Goal: Task Accomplishment & Management: Manage account settings

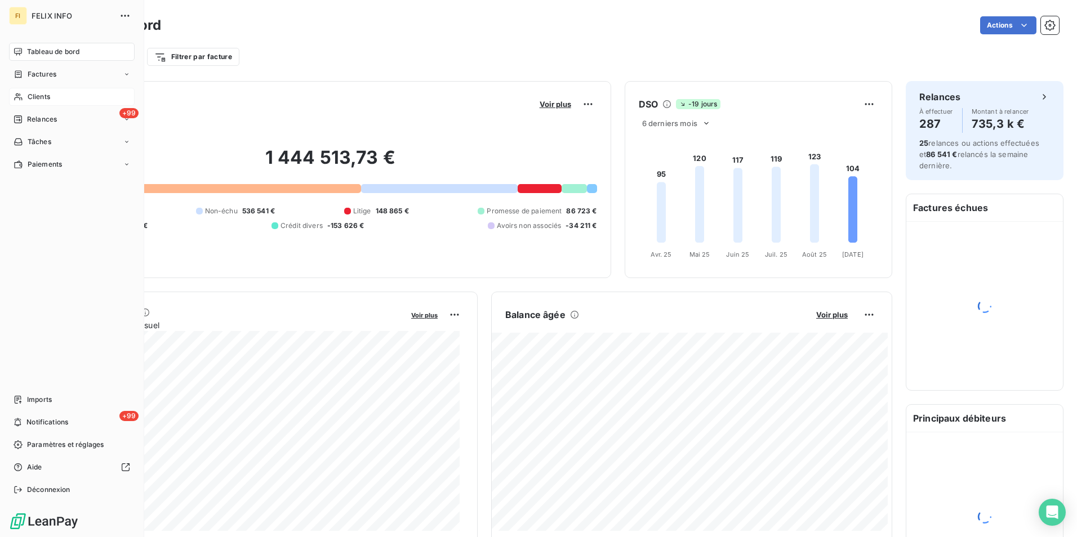
drag, startPoint x: 30, startPoint y: 96, endPoint x: 47, endPoint y: 95, distance: 16.3
click at [30, 96] on span "Clients" at bounding box center [39, 97] width 23 height 10
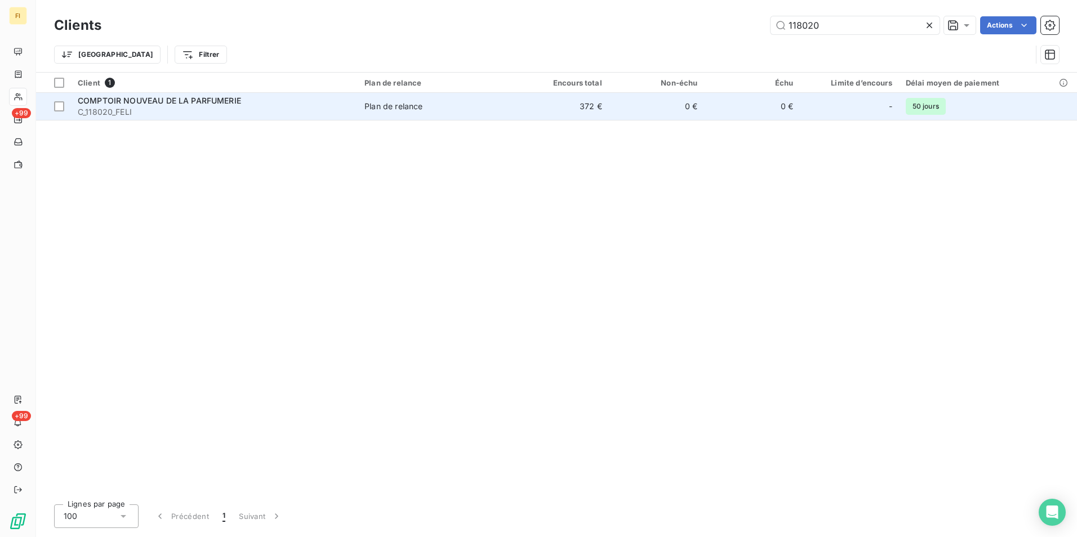
type input "118020"
click at [687, 114] on td "0 €" at bounding box center [657, 106] width 96 height 27
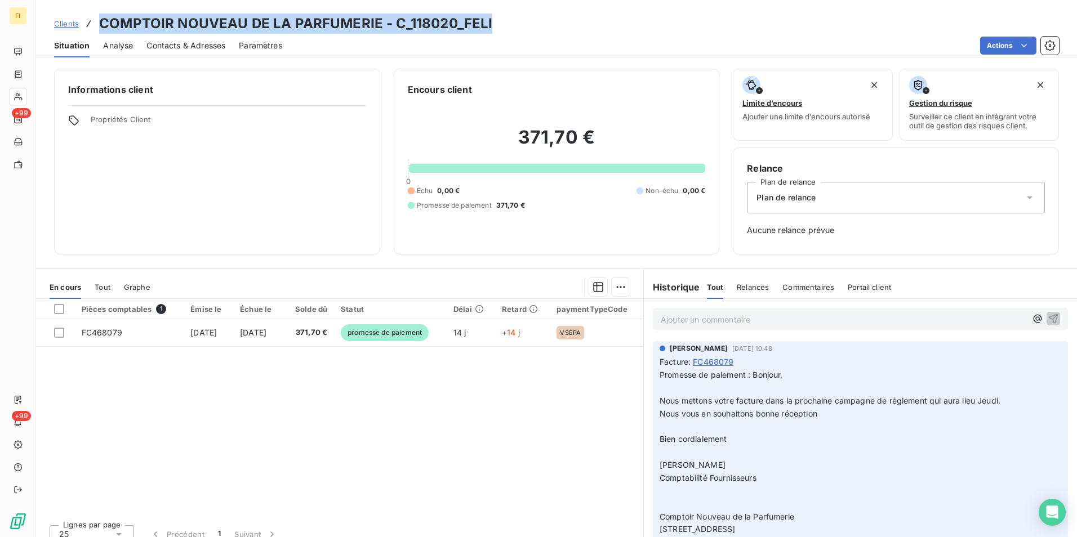
drag, startPoint x: 499, startPoint y: 25, endPoint x: 99, endPoint y: 26, distance: 399.9
click at [99, 26] on div "Clients COMPTOIR NOUVEAU DE LA PARFUMERIE - C_118020_FELI" at bounding box center [556, 24] width 1041 height 20
drag, startPoint x: 99, startPoint y: 26, endPoint x: 282, endPoint y: 21, distance: 182.5
copy h3 "COMPTOIR NOUVEAU DE LA PARFUMERIE - C_118020_FELI"
click at [73, 21] on span "Clients" at bounding box center [66, 23] width 25 height 9
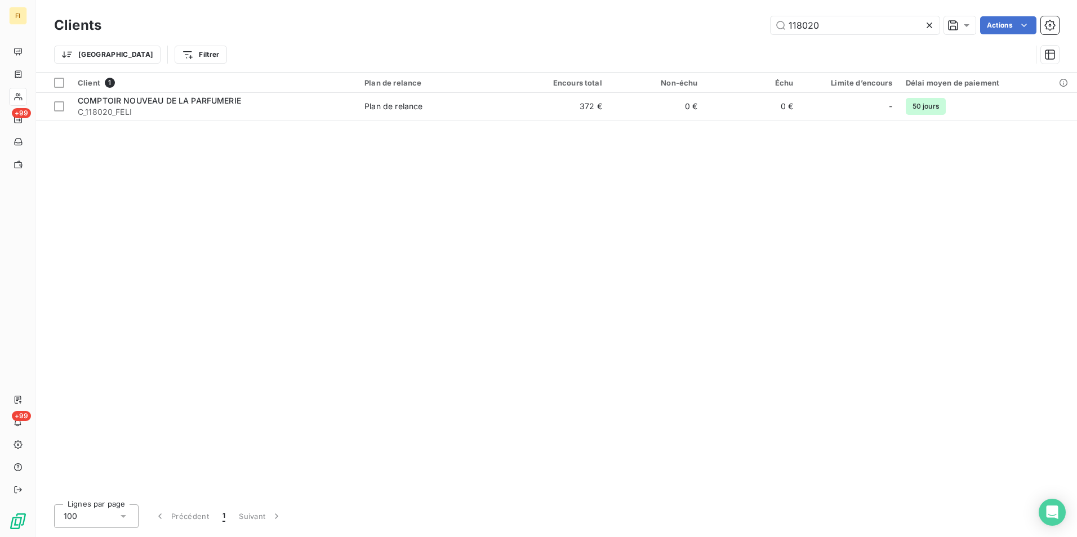
drag, startPoint x: 850, startPoint y: 28, endPoint x: 644, endPoint y: 43, distance: 206.7
click at [651, 42] on div "Clients 118020 Actions Trier Filtrer" at bounding box center [556, 43] width 1005 height 59
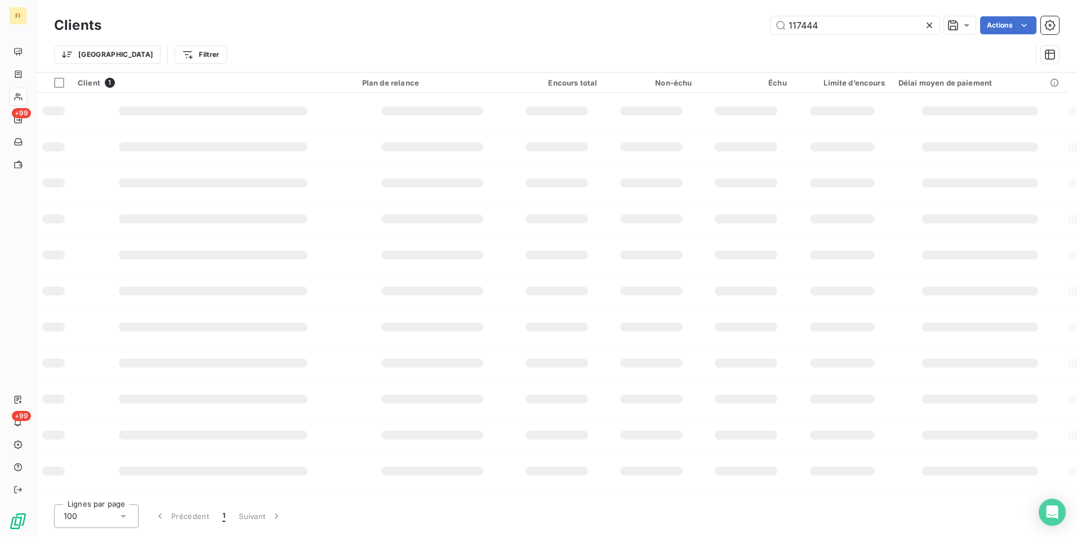
type input "117444"
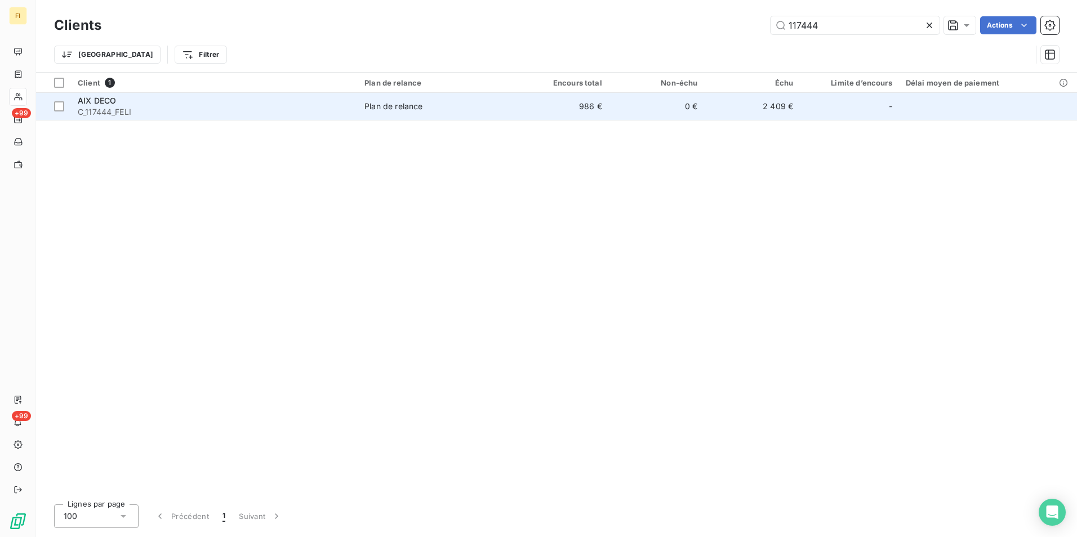
click at [468, 109] on span "Plan de relance" at bounding box center [435, 106] width 142 height 11
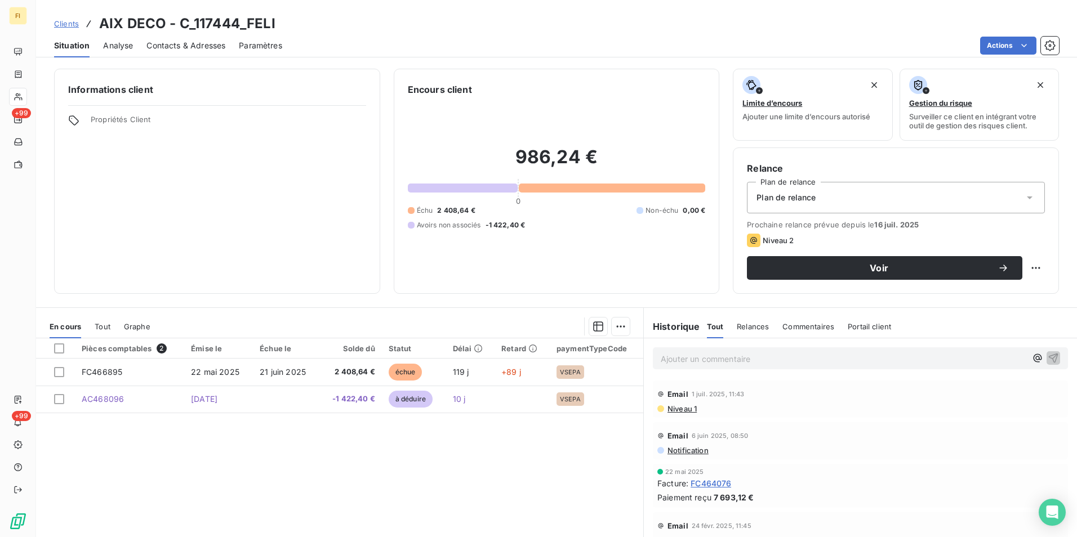
click at [204, 41] on span "Contacts & Adresses" at bounding box center [185, 45] width 79 height 11
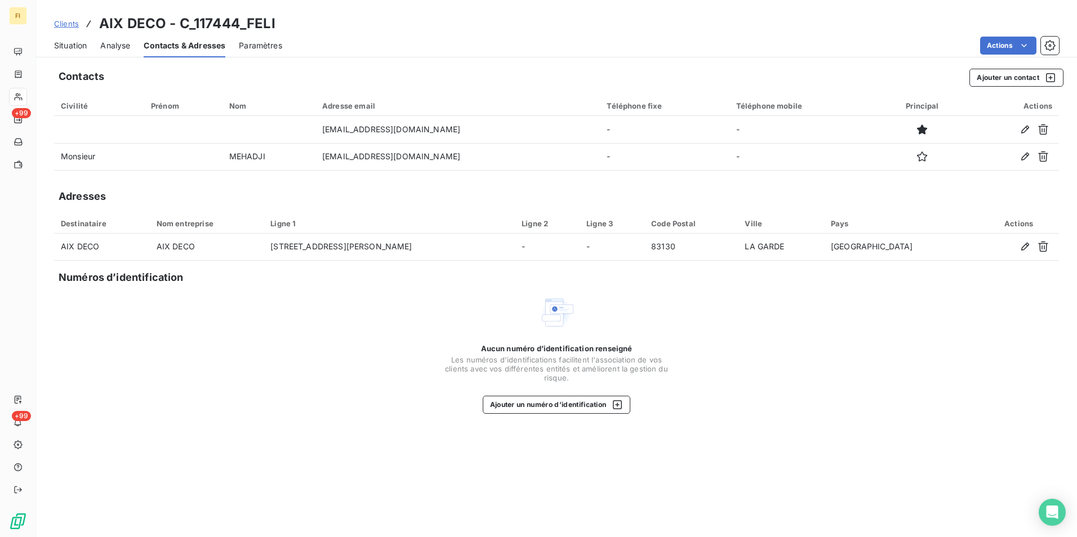
click at [68, 44] on span "Situation" at bounding box center [70, 45] width 33 height 11
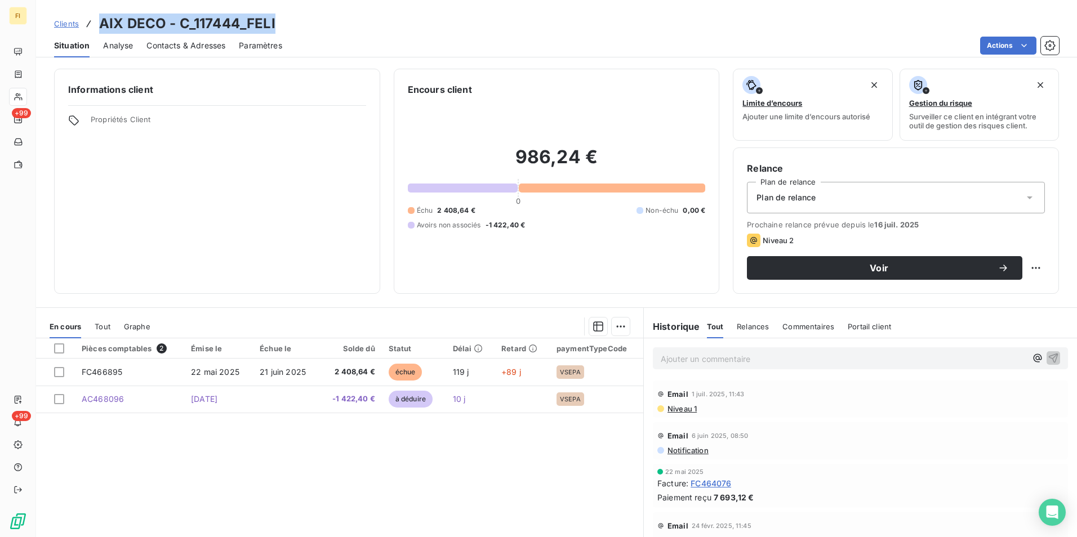
drag, startPoint x: 278, startPoint y: 23, endPoint x: 101, endPoint y: 25, distance: 176.9
click at [101, 25] on div "Clients AIX DECO - C_117444_FELI" at bounding box center [556, 24] width 1041 height 20
drag, startPoint x: 101, startPoint y: 25, endPoint x: 244, endPoint y: 25, distance: 143.1
copy h3 "AIX DECO - C_117444_FELI"
click at [70, 19] on span "Clients" at bounding box center [66, 23] width 25 height 9
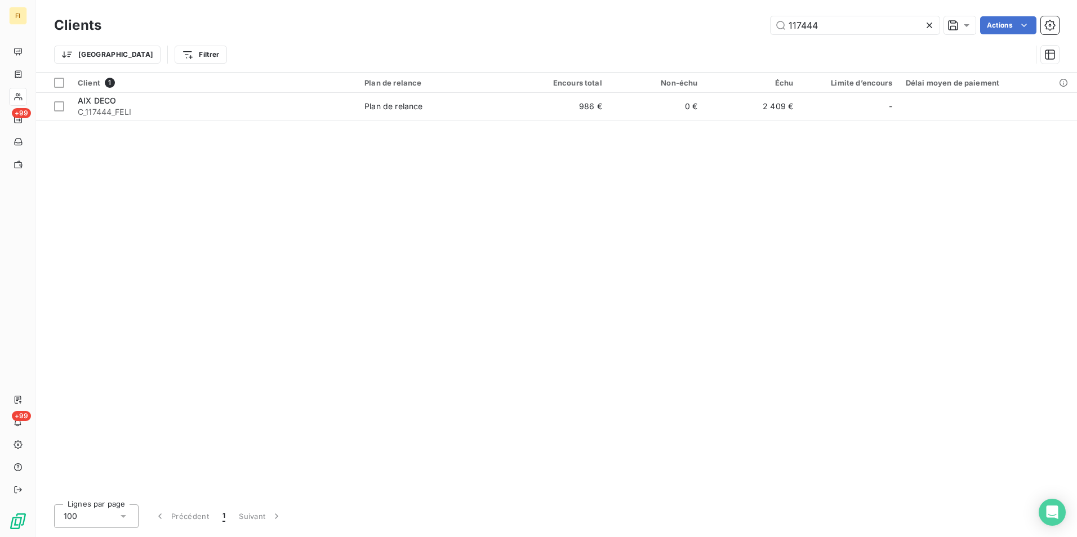
drag, startPoint x: 711, startPoint y: 29, endPoint x: 605, endPoint y: 32, distance: 105.9
click at [610, 32] on div "117444 Actions" at bounding box center [587, 25] width 944 height 18
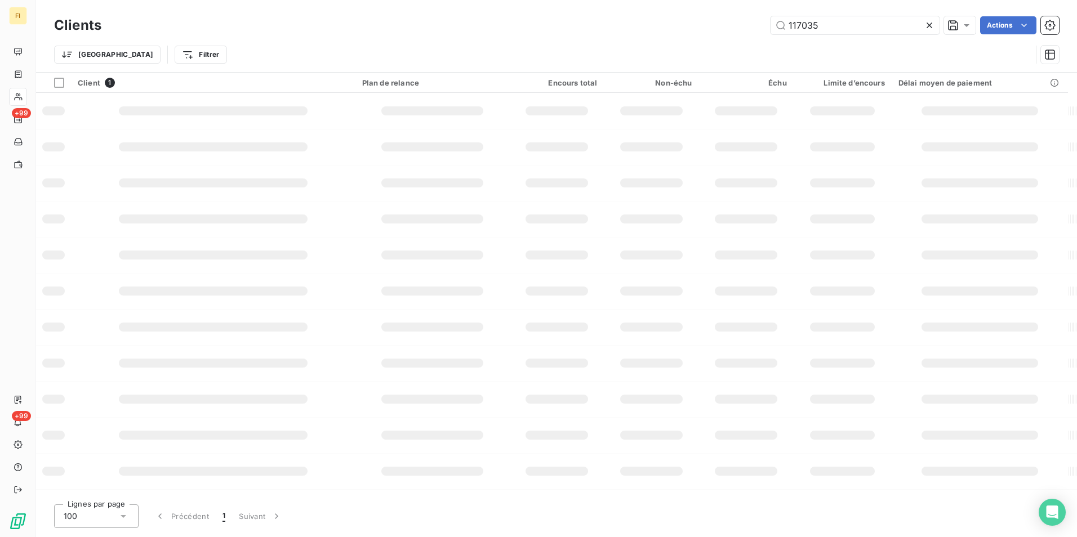
type input "117035"
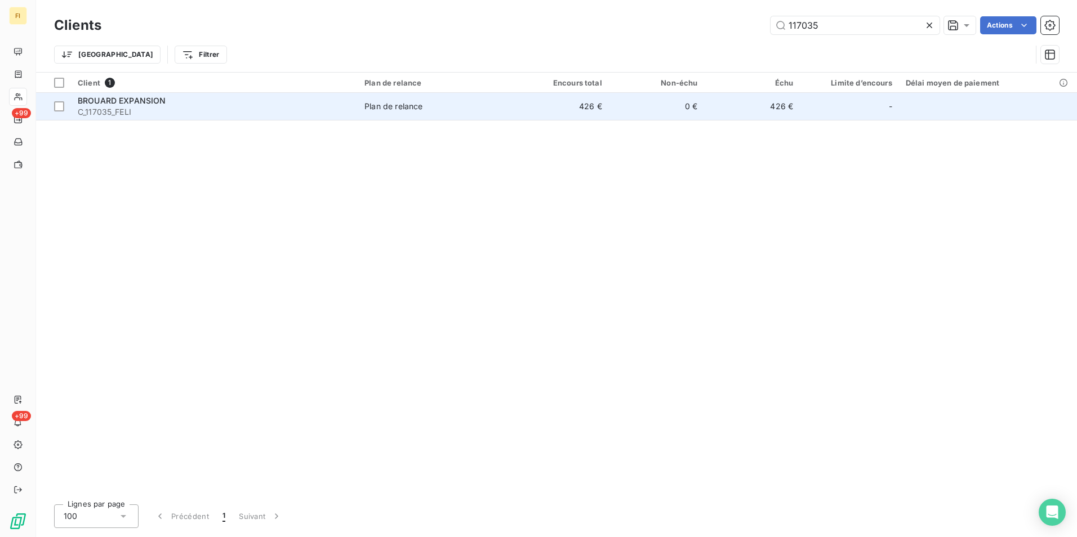
click at [569, 106] on td "426 €" at bounding box center [561, 106] width 96 height 27
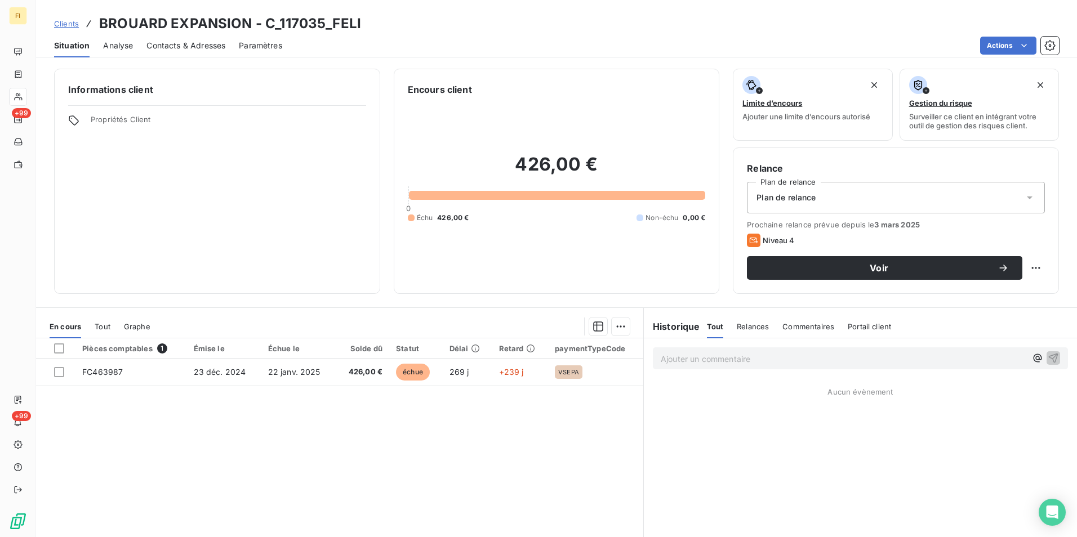
click at [215, 46] on span "Contacts & Adresses" at bounding box center [185, 45] width 79 height 11
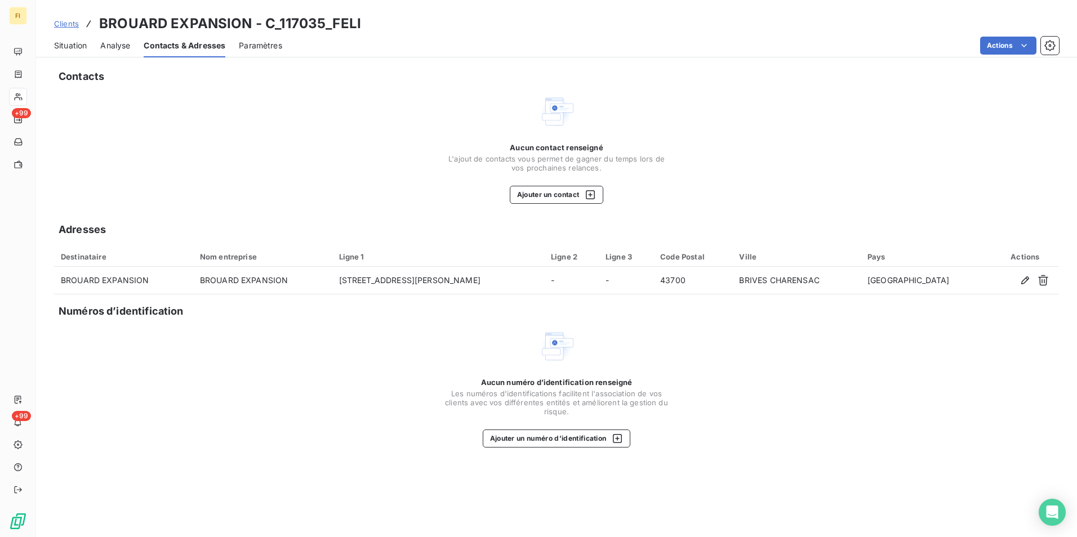
click at [62, 21] on span "Clients" at bounding box center [66, 23] width 25 height 9
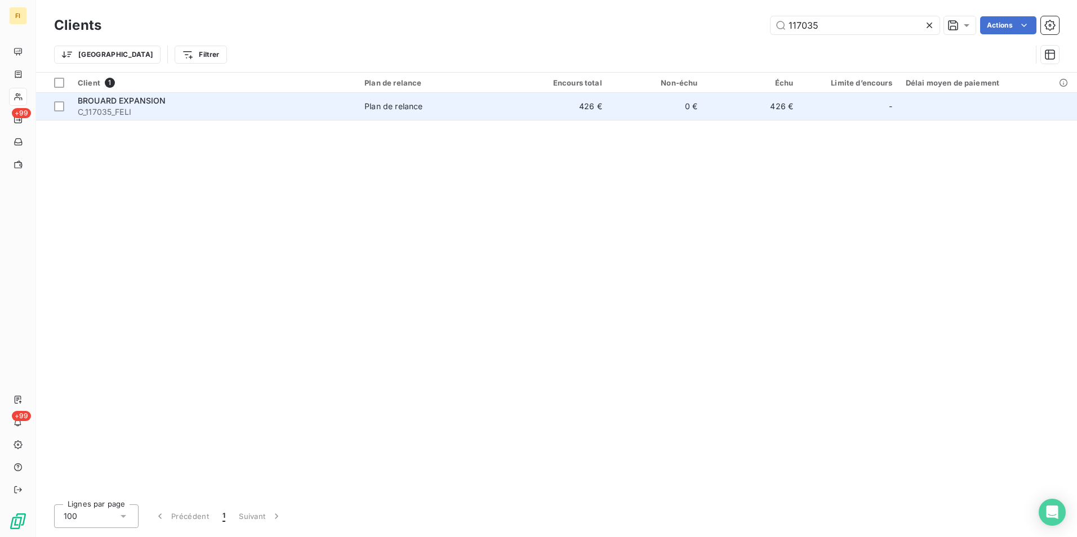
click at [128, 109] on span "C_117035_FELI" at bounding box center [214, 111] width 273 height 11
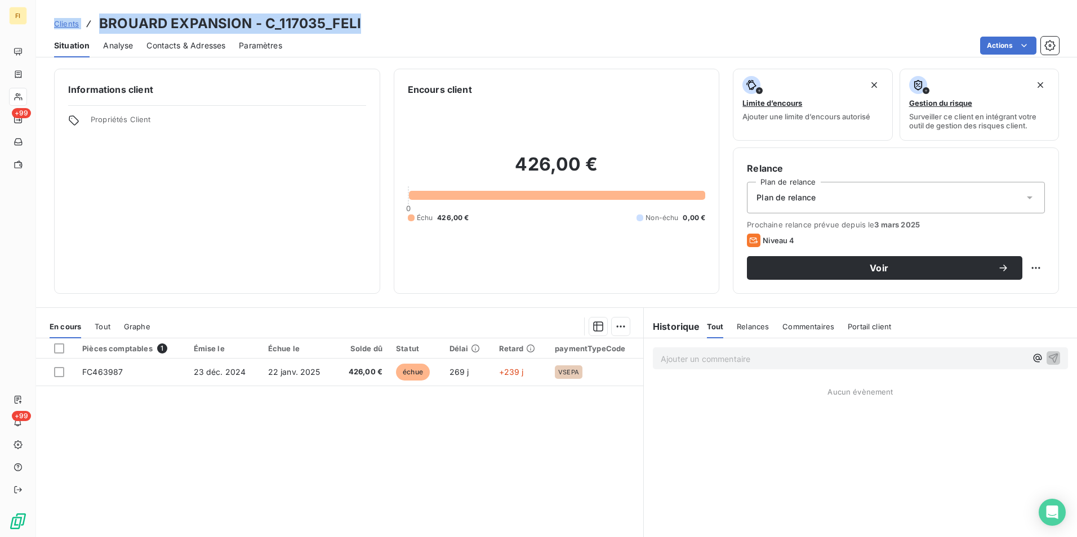
drag, startPoint x: 358, startPoint y: 24, endPoint x: 4, endPoint y: 19, distance: 353.7
click at [4, 19] on div "FI +99 +99 Clients BROUARD EXPANSION - C_117035_FELI Situation Analyse Contacts…" at bounding box center [538, 268] width 1077 height 537
click at [373, 25] on div "Clients BROUARD EXPANSION - C_117035_FELI" at bounding box center [556, 24] width 1041 height 20
drag, startPoint x: 372, startPoint y: 24, endPoint x: 103, endPoint y: 29, distance: 269.8
click at [103, 29] on div "Clients BROUARD EXPANSION - C_117035_FELI" at bounding box center [556, 24] width 1041 height 20
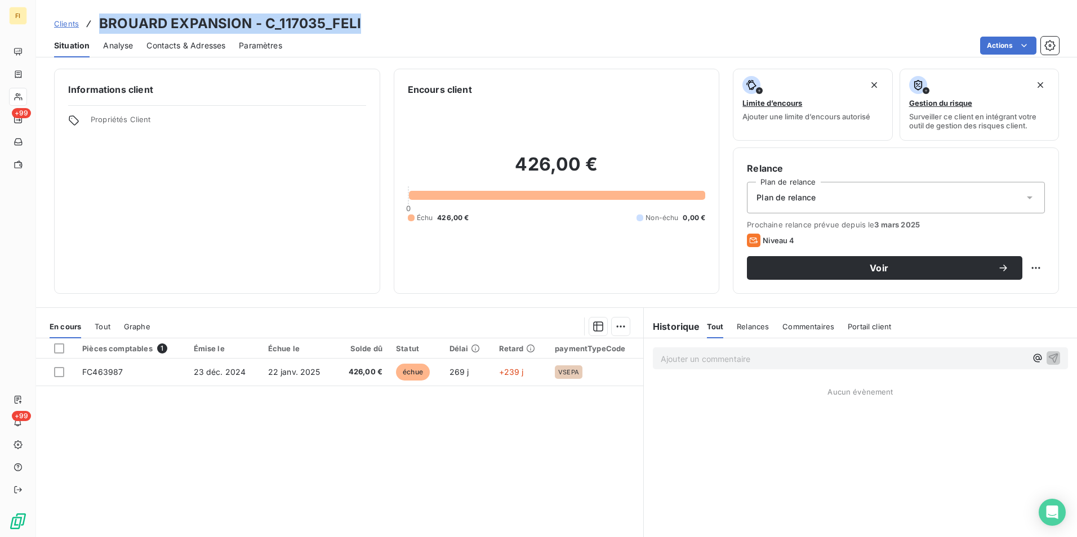
copy h3 "BROUARD EXPANSION - C_117035_FELI"
click at [70, 25] on span "Clients" at bounding box center [66, 23] width 25 height 9
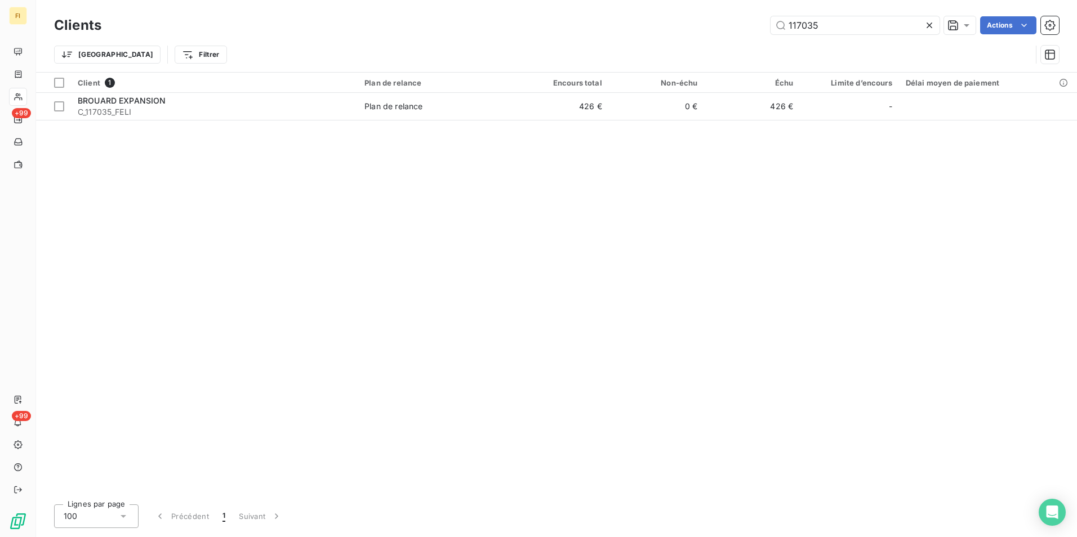
drag, startPoint x: 819, startPoint y: 32, endPoint x: 712, endPoint y: 21, distance: 107.0
click at [717, 21] on div "117035 Actions" at bounding box center [587, 25] width 944 height 18
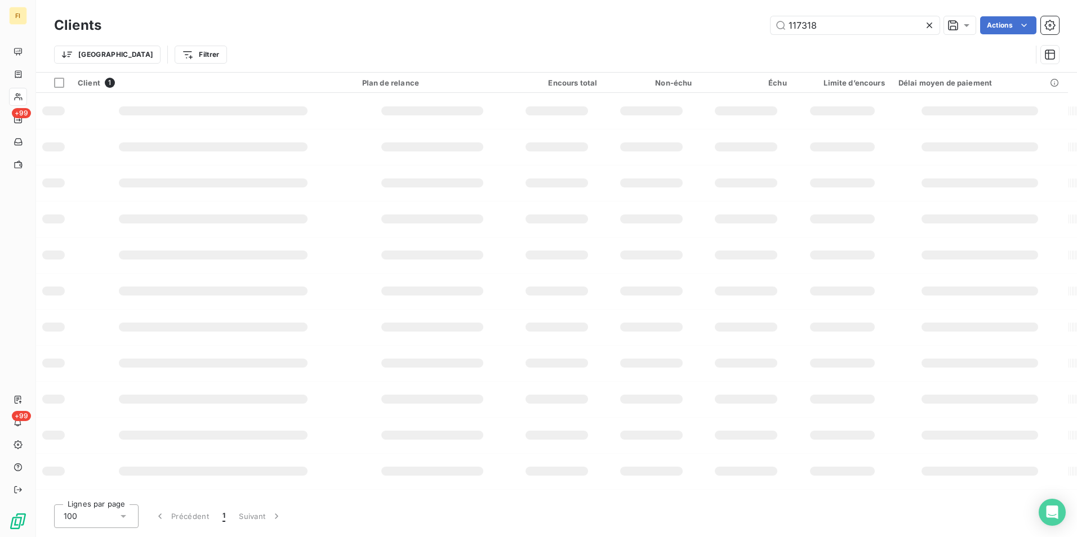
type input "117318"
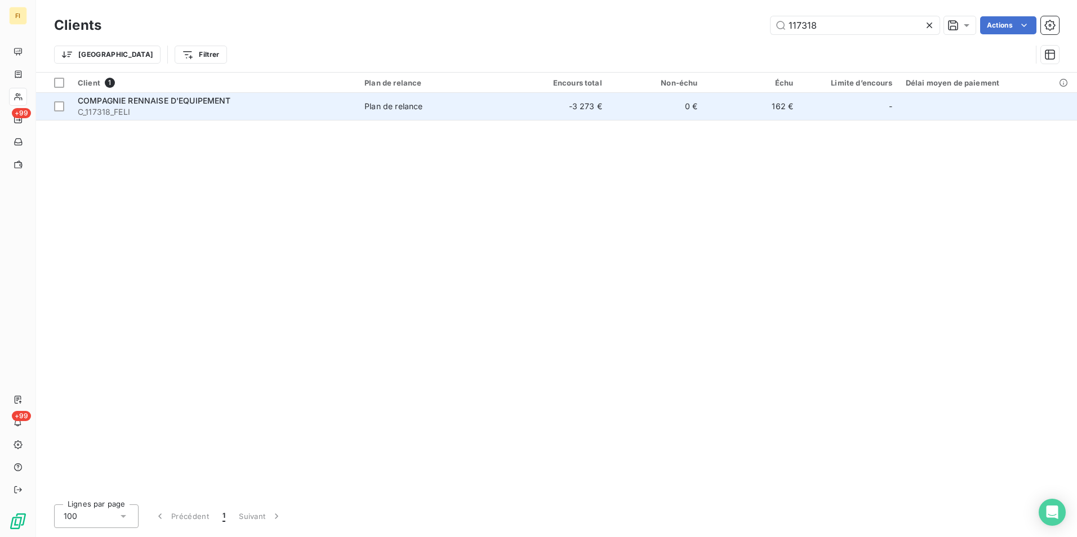
click at [598, 109] on td "-3 273 €" at bounding box center [561, 106] width 96 height 27
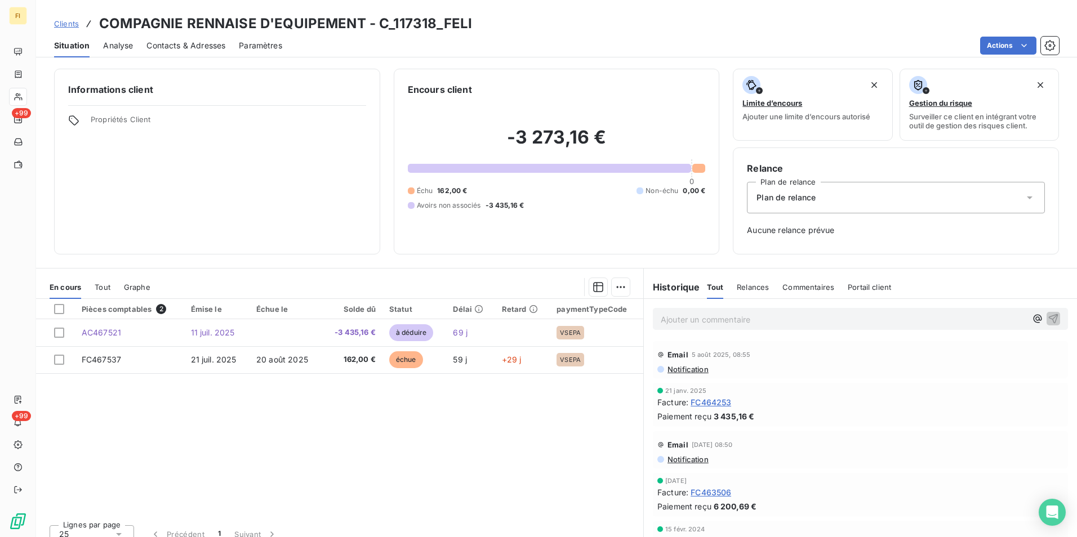
click at [62, 25] on span "Clients" at bounding box center [66, 23] width 25 height 9
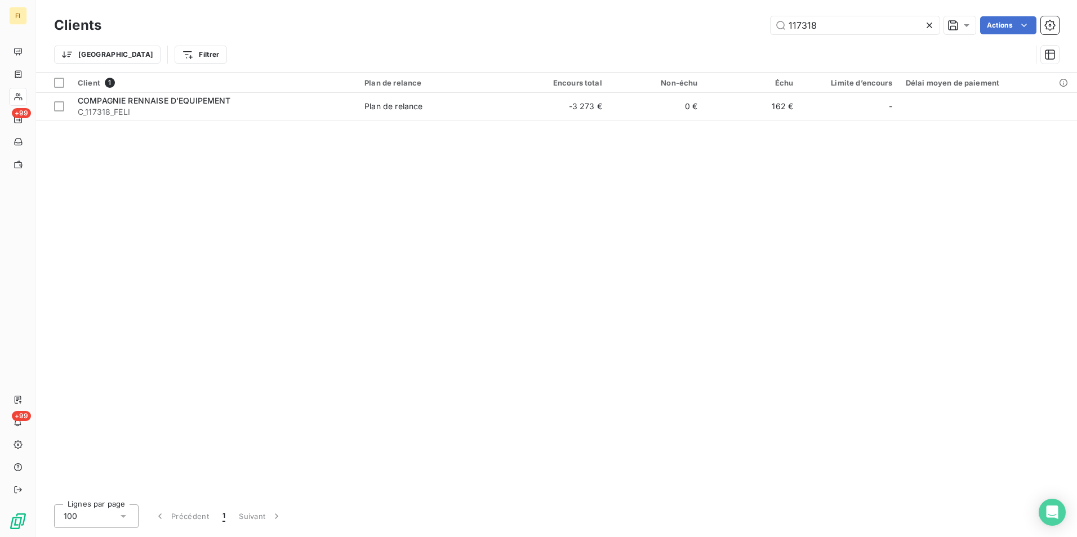
drag, startPoint x: 857, startPoint y: 22, endPoint x: 543, endPoint y: 15, distance: 313.8
click at [595, 15] on div "Clients 117318 Actions" at bounding box center [556, 26] width 1005 height 24
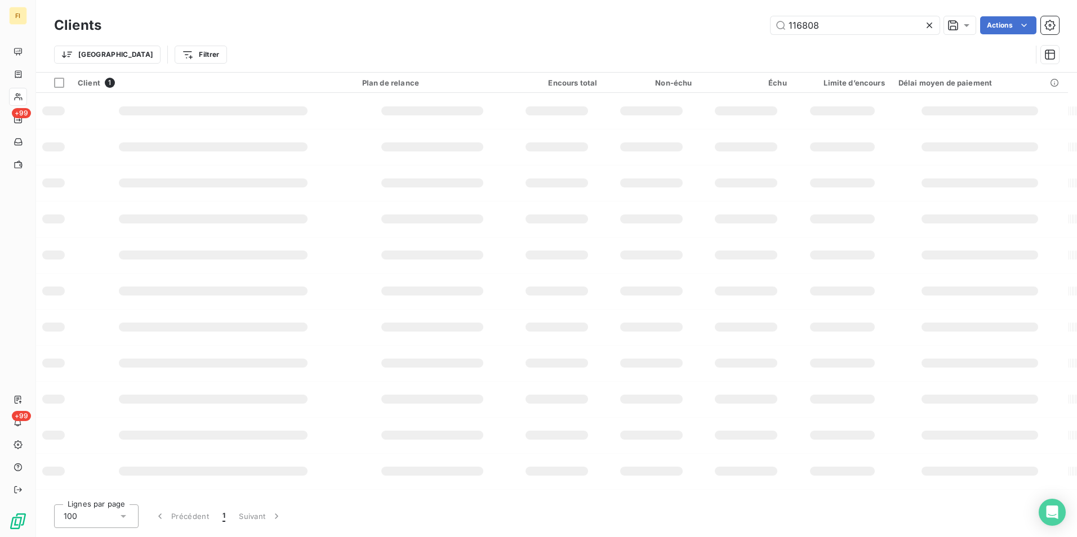
type input "116808"
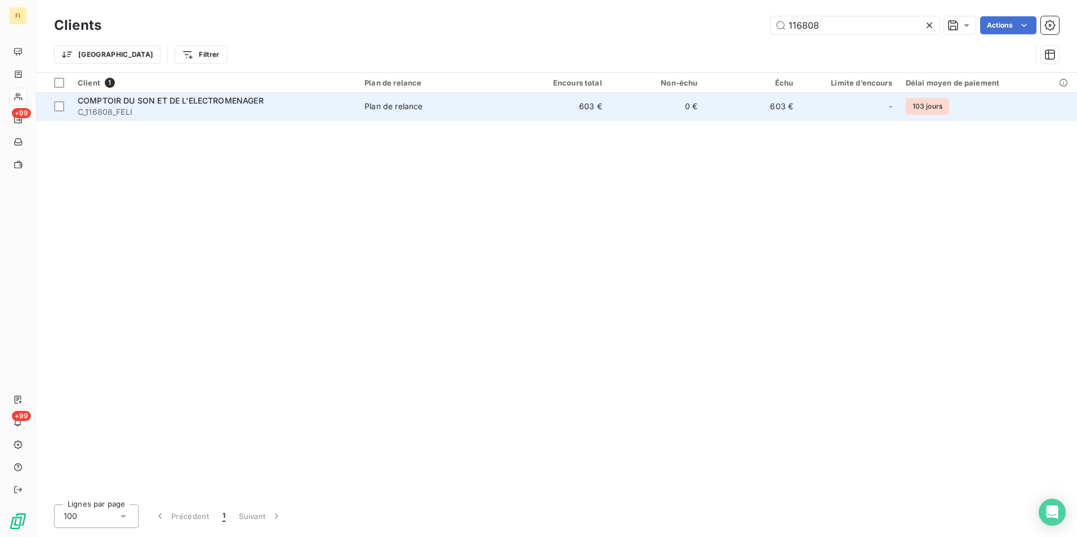
click at [608, 105] on td "603 €" at bounding box center [561, 106] width 96 height 27
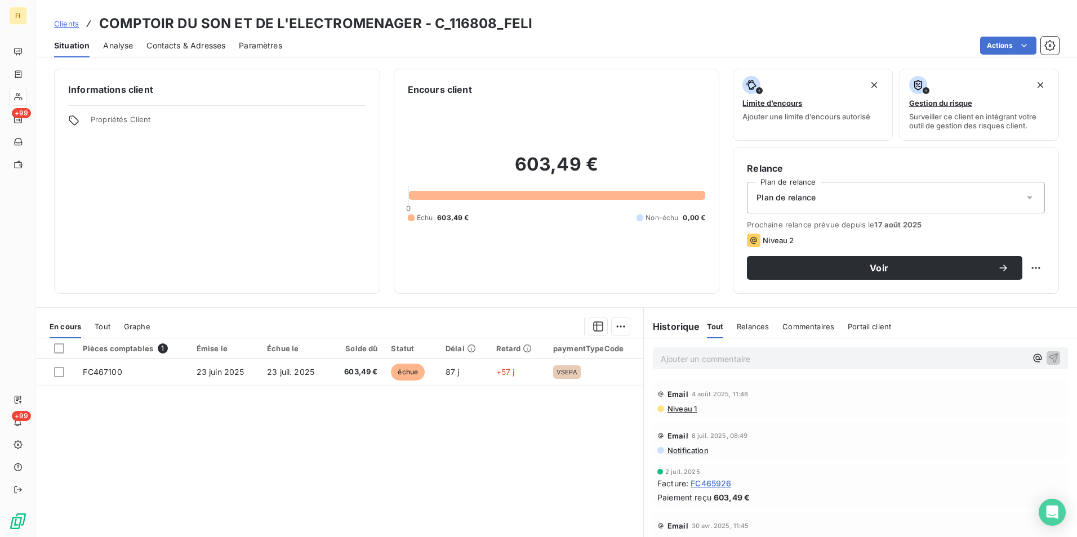
click at [70, 21] on span "Clients" at bounding box center [66, 23] width 25 height 9
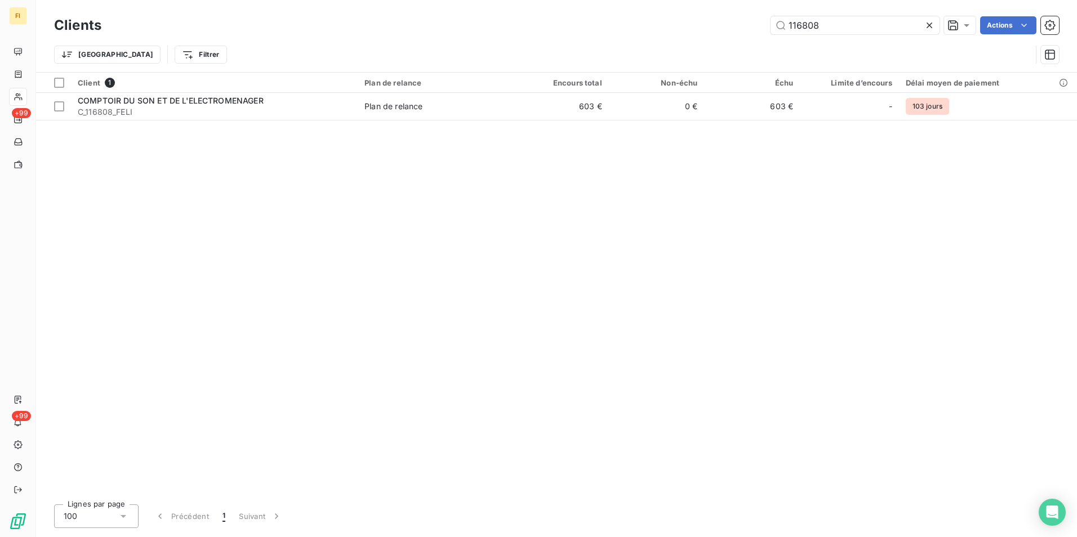
drag, startPoint x: 826, startPoint y: 25, endPoint x: 629, endPoint y: 42, distance: 198.4
click at [634, 41] on div "Clients 116808 Actions Trier Filtrer" at bounding box center [556, 43] width 1005 height 59
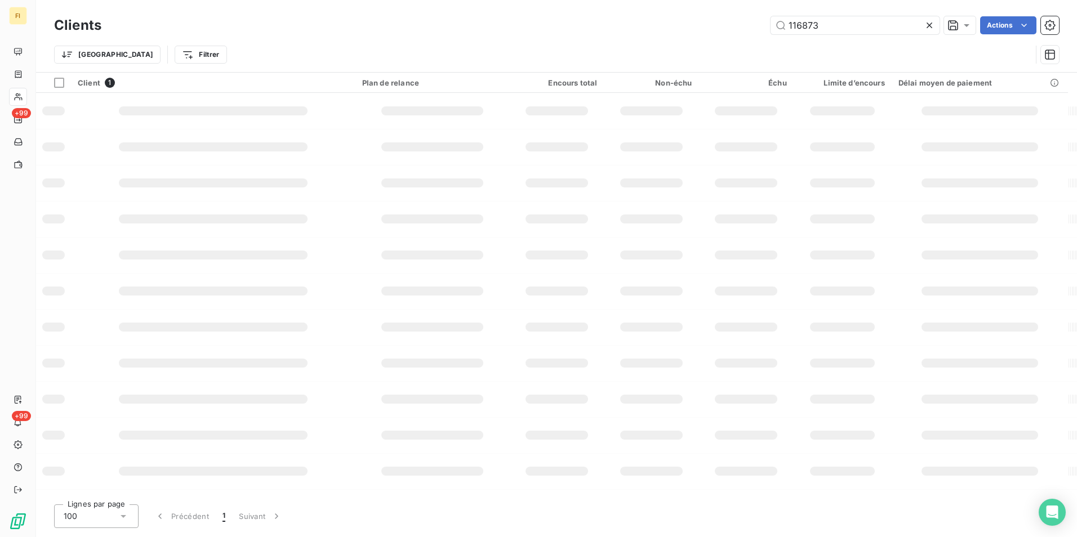
type input "116873"
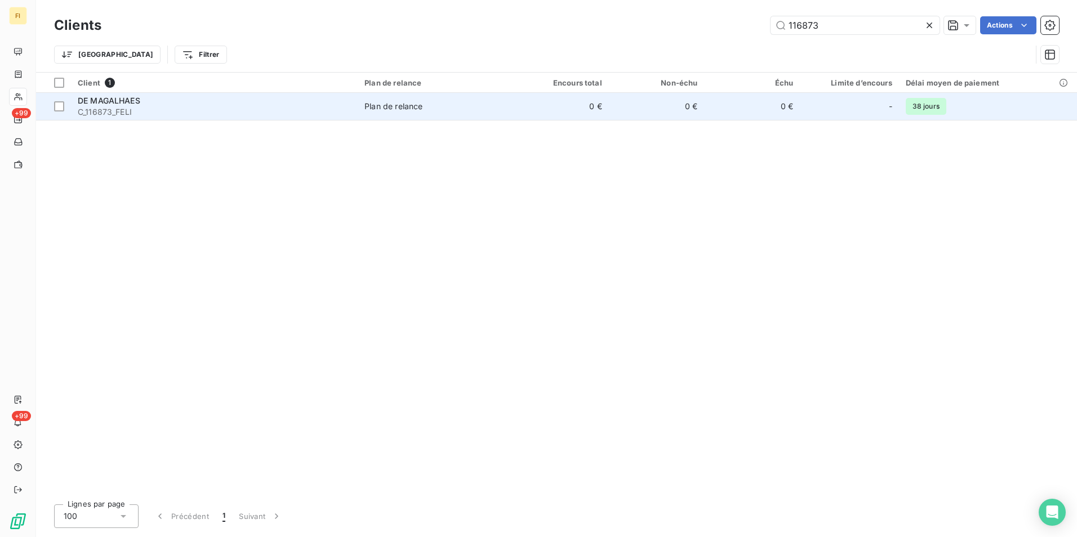
click at [500, 110] on span "Plan de relance" at bounding box center [435, 106] width 142 height 11
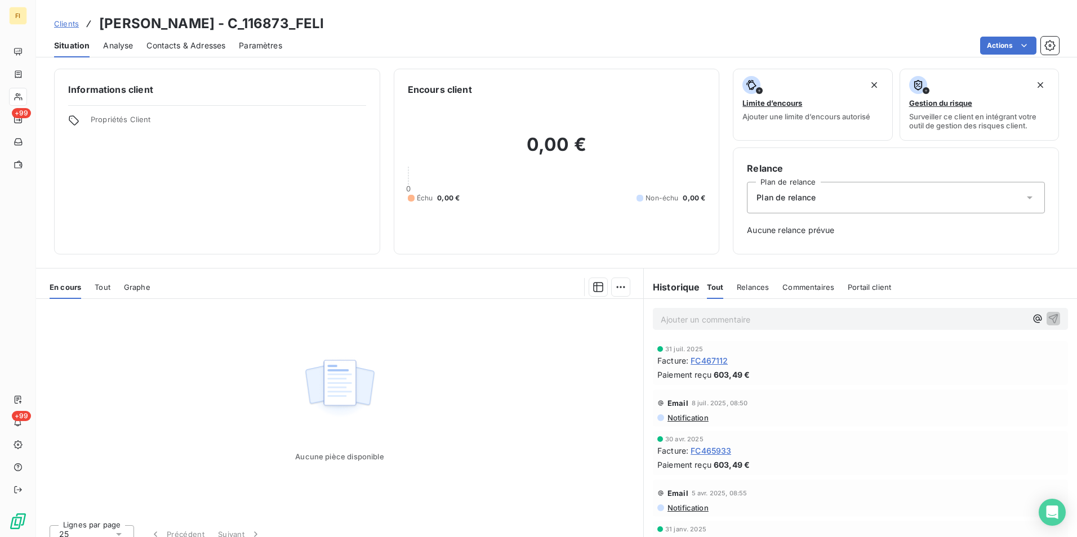
click at [67, 23] on span "Clients" at bounding box center [66, 23] width 25 height 9
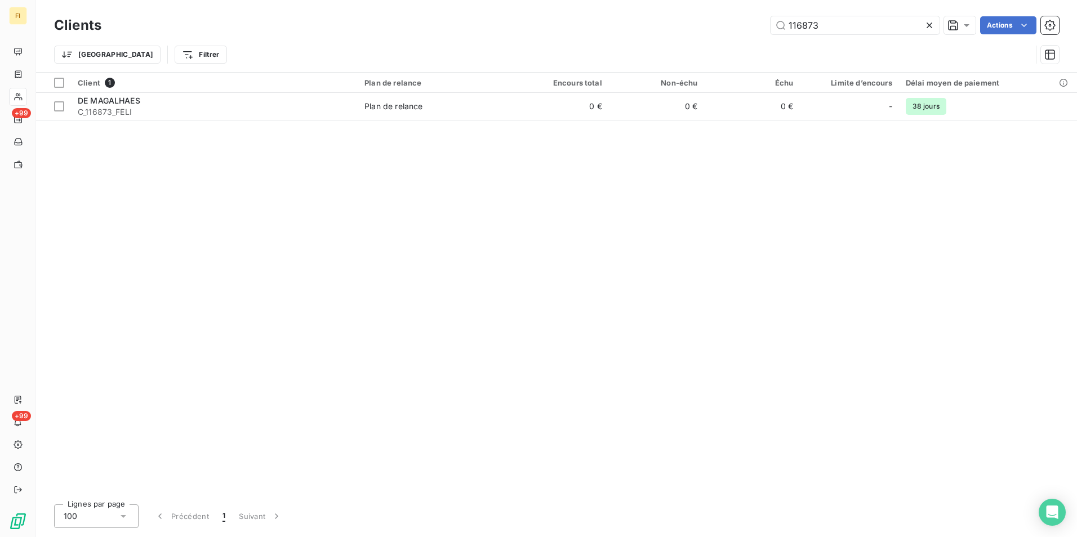
drag, startPoint x: 845, startPoint y: 27, endPoint x: 597, endPoint y: 21, distance: 247.9
click at [608, 25] on div "116873 Actions" at bounding box center [587, 25] width 944 height 18
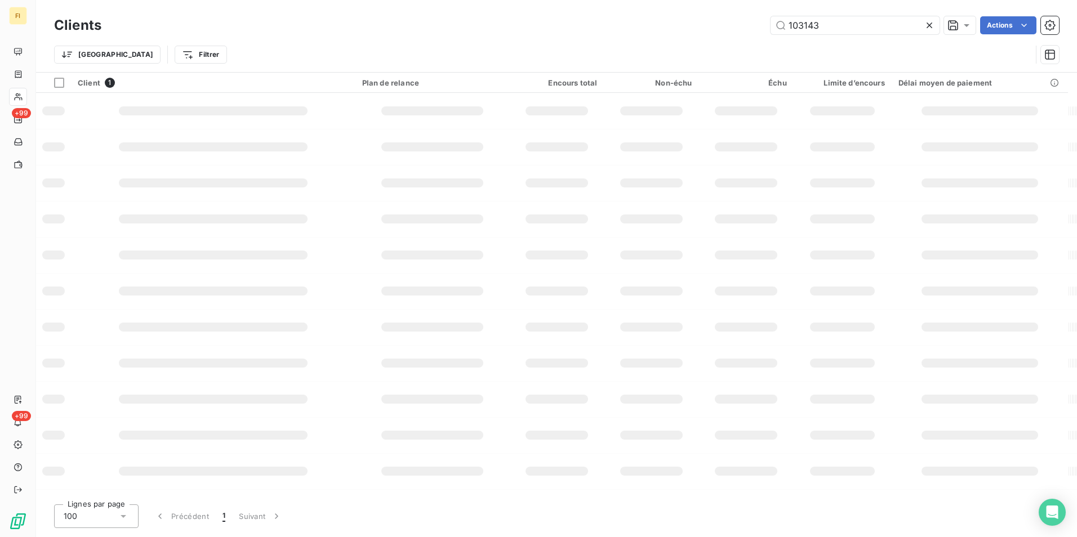
type input "103143"
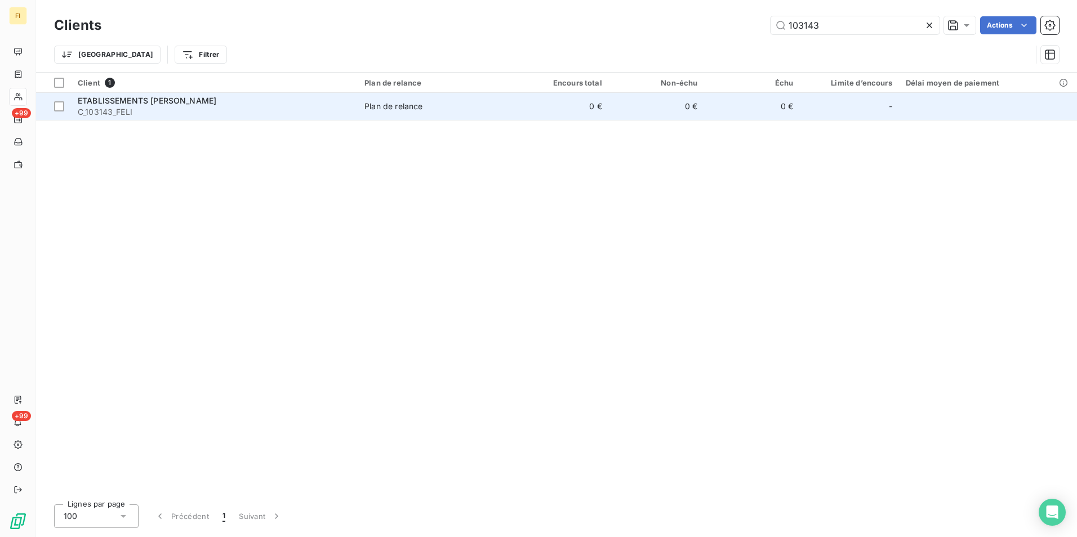
click at [581, 113] on td "0 €" at bounding box center [561, 106] width 96 height 27
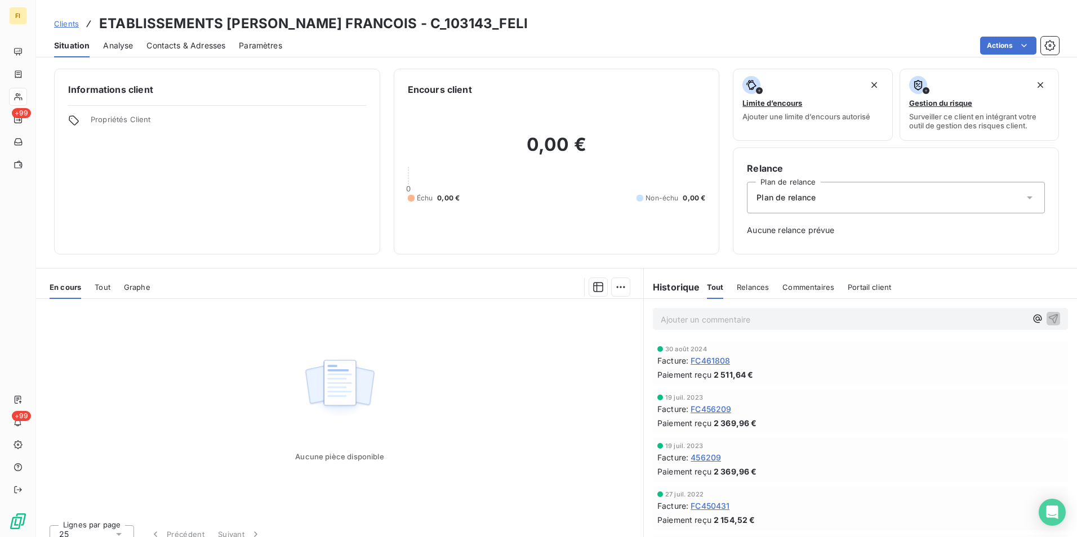
click at [99, 286] on span "Tout" at bounding box center [103, 287] width 16 height 9
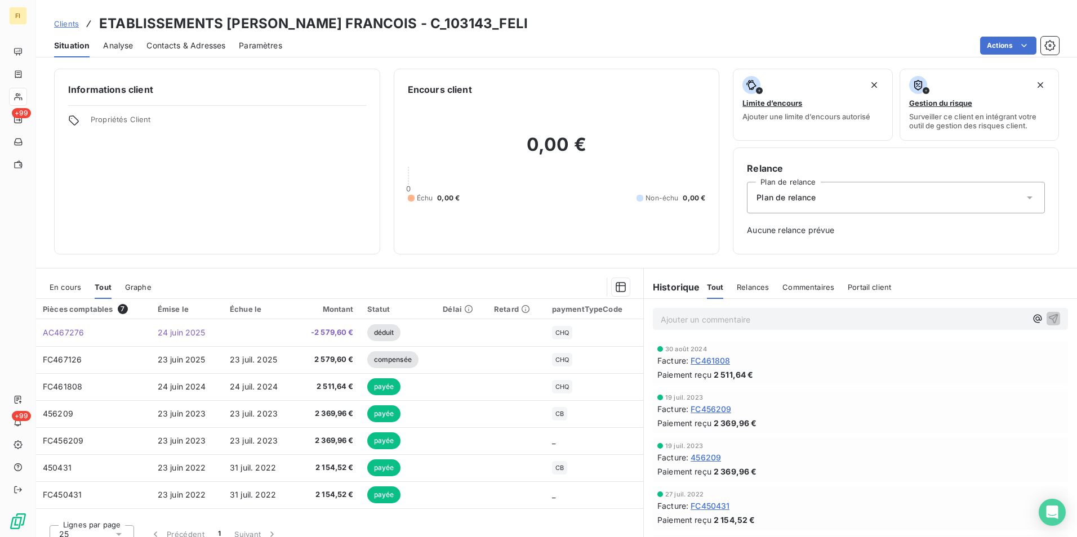
click at [66, 25] on span "Clients" at bounding box center [66, 23] width 25 height 9
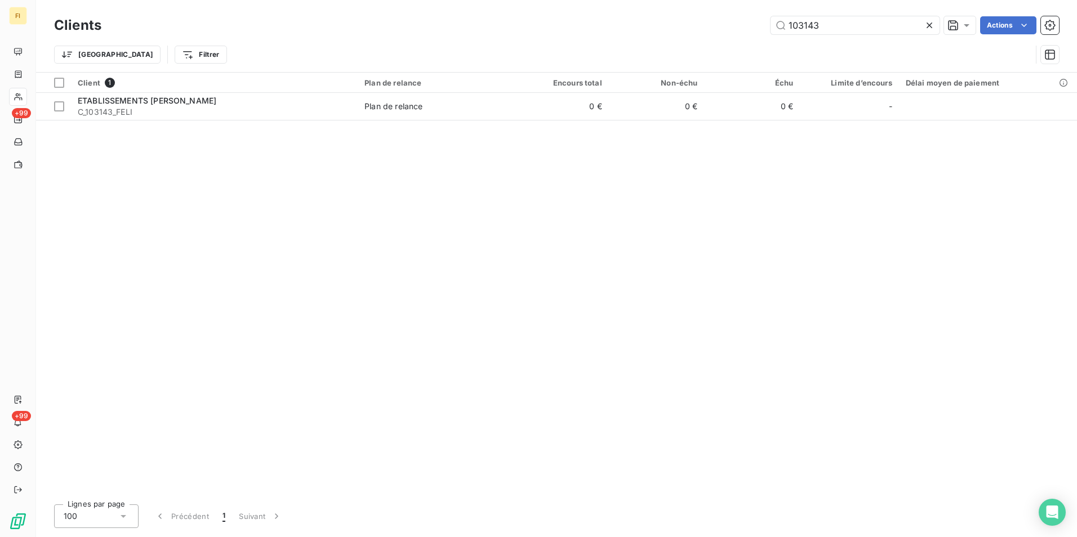
click at [589, 22] on div "103143 Actions" at bounding box center [587, 25] width 944 height 18
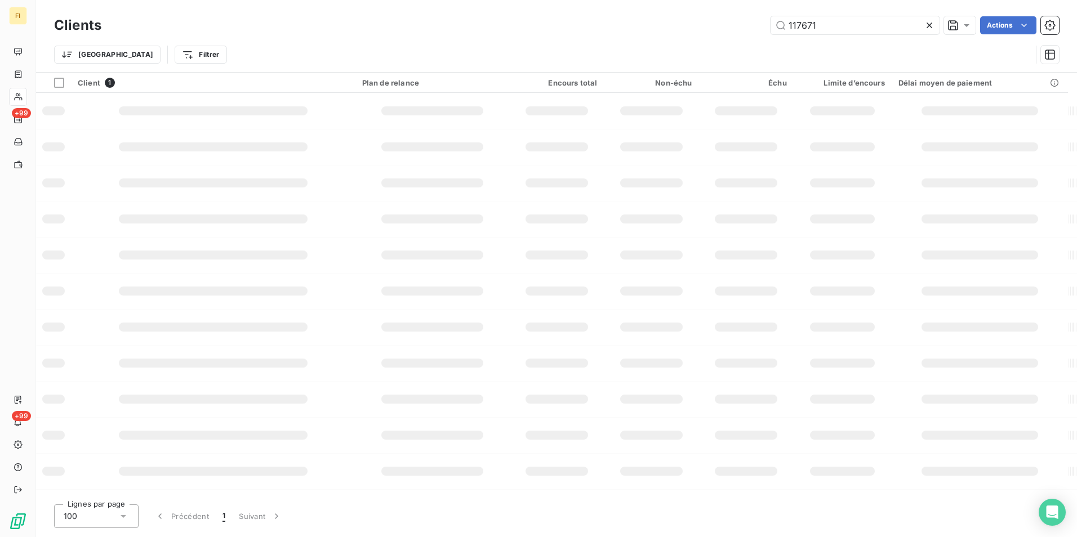
type input "117671"
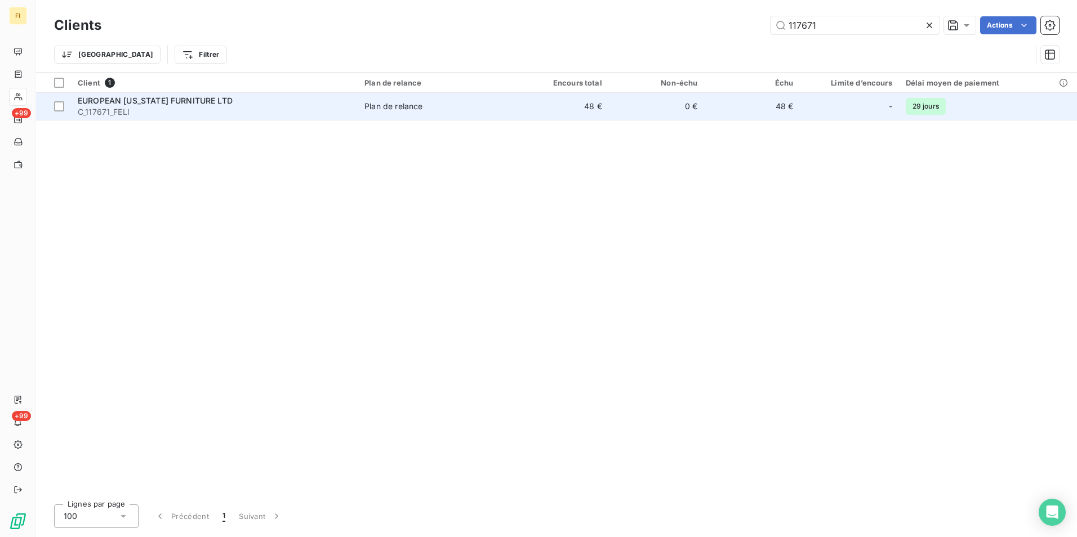
click at [556, 101] on td "48 €" at bounding box center [561, 106] width 96 height 27
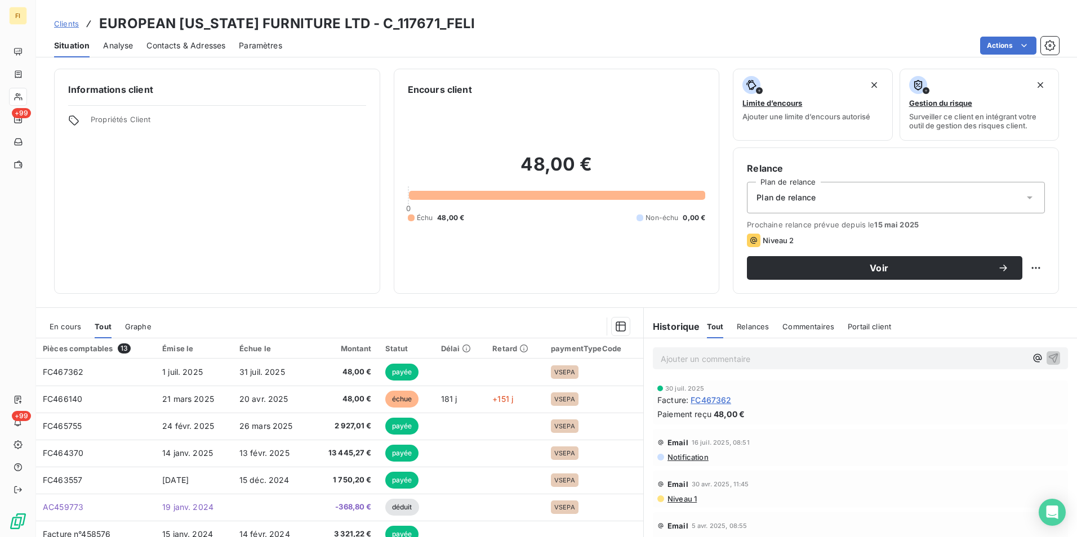
click at [74, 329] on span "En cours" at bounding box center [66, 326] width 32 height 9
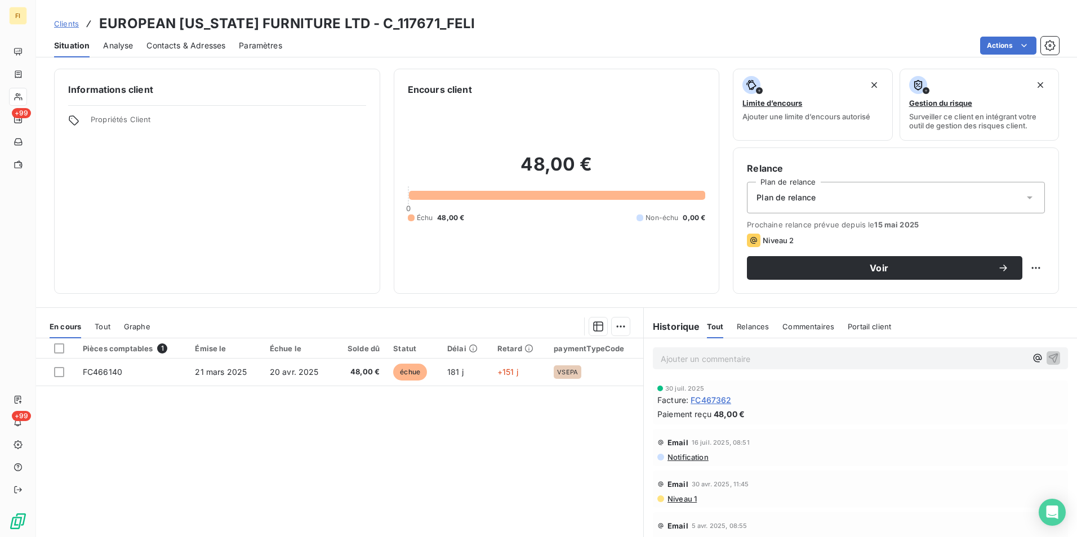
click at [206, 47] on span "Contacts & Adresses" at bounding box center [185, 45] width 79 height 11
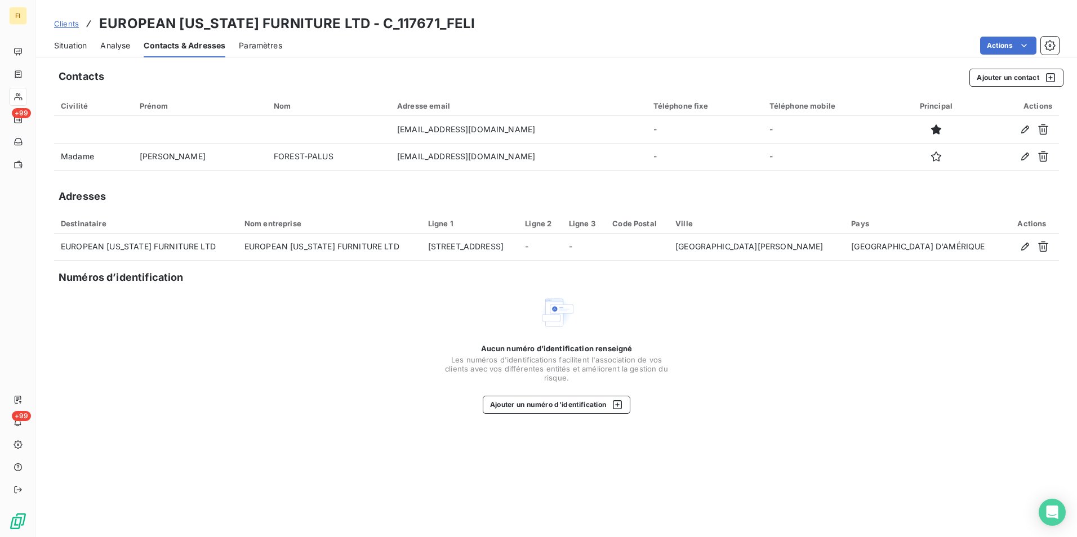
click at [75, 25] on span "Clients" at bounding box center [66, 23] width 25 height 9
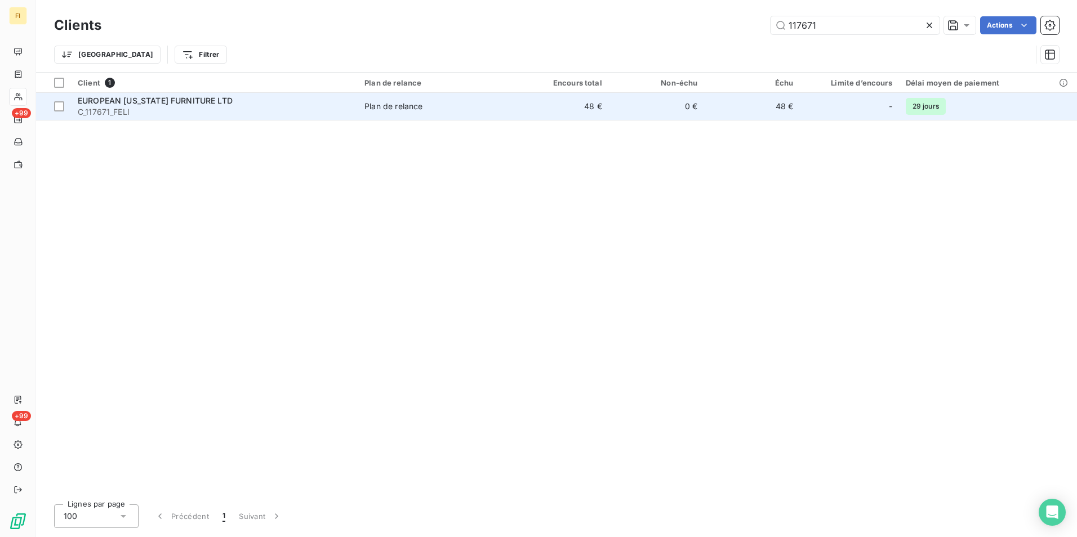
click at [126, 108] on span "C_117671_FELI" at bounding box center [214, 111] width 273 height 11
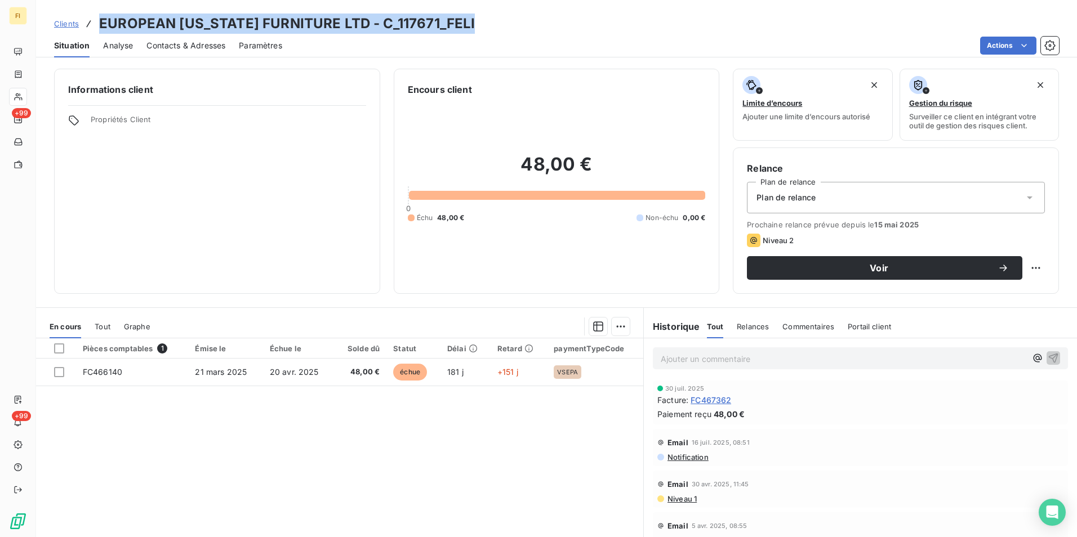
drag, startPoint x: 414, startPoint y: 29, endPoint x: 101, endPoint y: 24, distance: 313.2
click at [101, 24] on div "Clients EUROPEAN [US_STATE] FURNITURE LTD - C_117671_FELI" at bounding box center [556, 24] width 1041 height 20
drag, startPoint x: 101, startPoint y: 24, endPoint x: 295, endPoint y: 26, distance: 193.8
copy h3 "EUROPEAN [US_STATE] FURNITURE LTD - C_117671_FELI"
click at [77, 20] on span "Clients" at bounding box center [66, 23] width 25 height 9
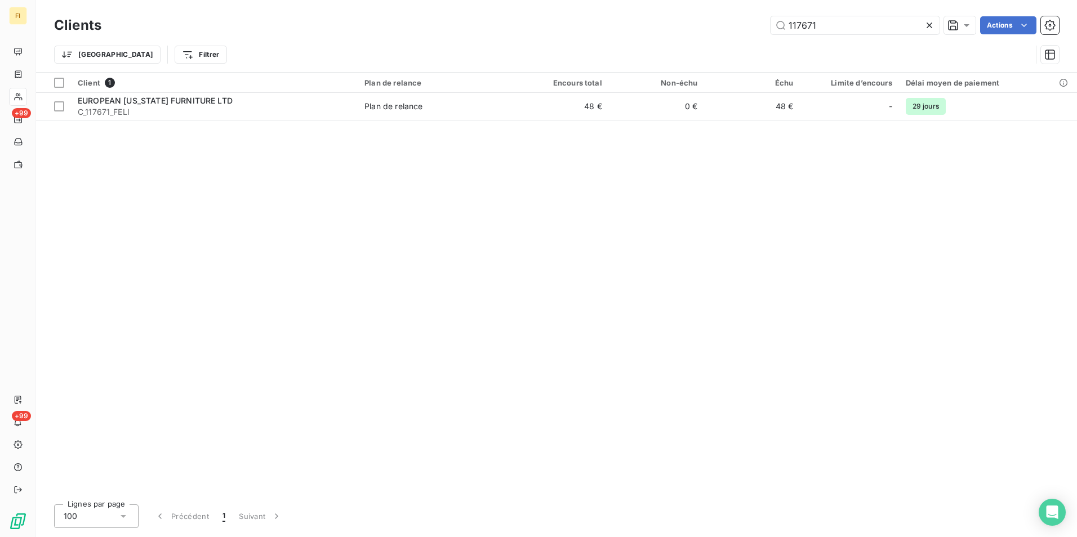
drag, startPoint x: 867, startPoint y: 26, endPoint x: 638, endPoint y: 24, distance: 229.2
click at [695, 25] on div "117671 Actions" at bounding box center [587, 25] width 944 height 18
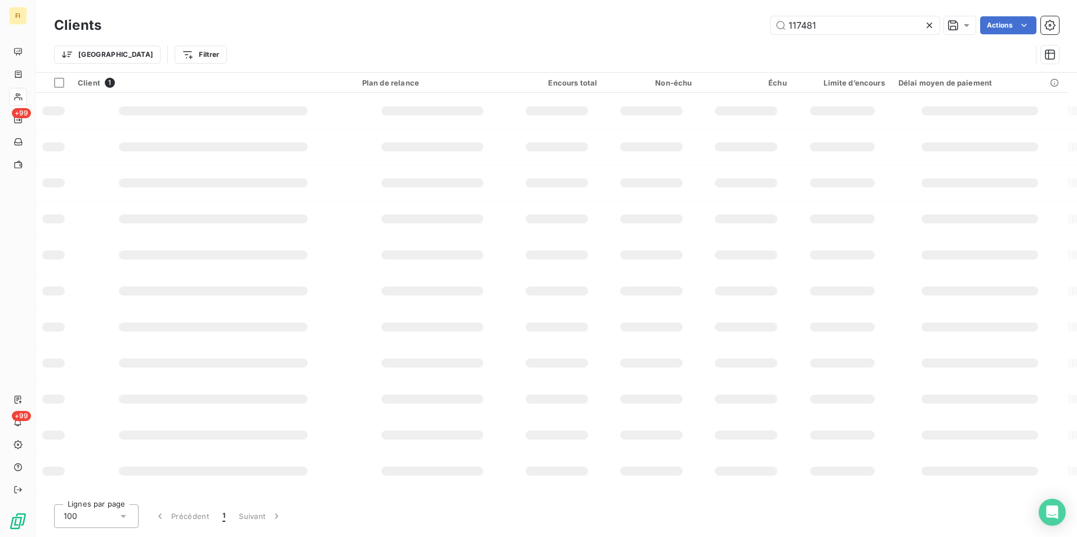
type input "117481"
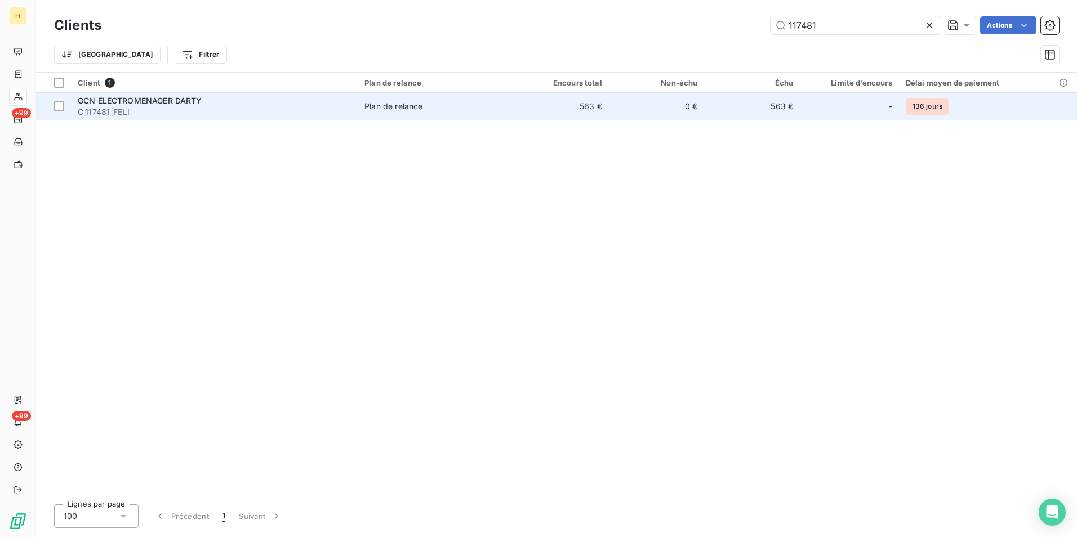
click at [608, 104] on td "563 €" at bounding box center [561, 106] width 96 height 27
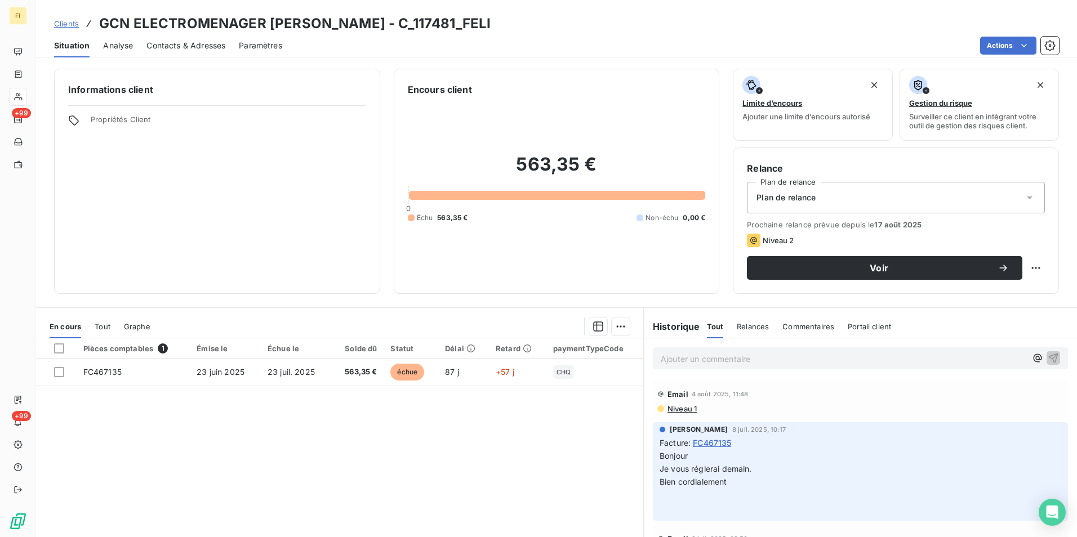
click at [213, 46] on span "Contacts & Adresses" at bounding box center [185, 45] width 79 height 11
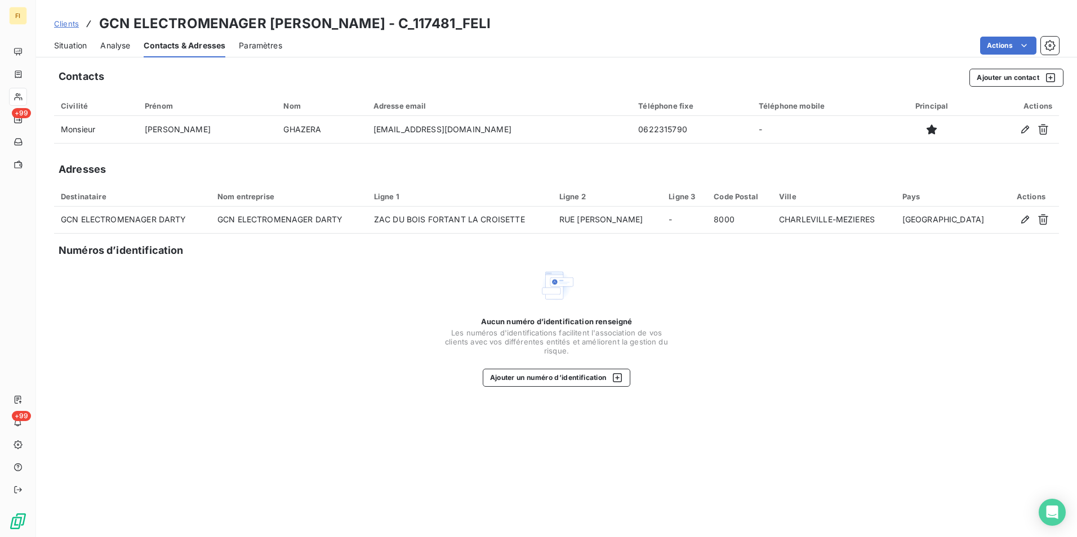
click at [75, 43] on span "Situation" at bounding box center [70, 45] width 33 height 11
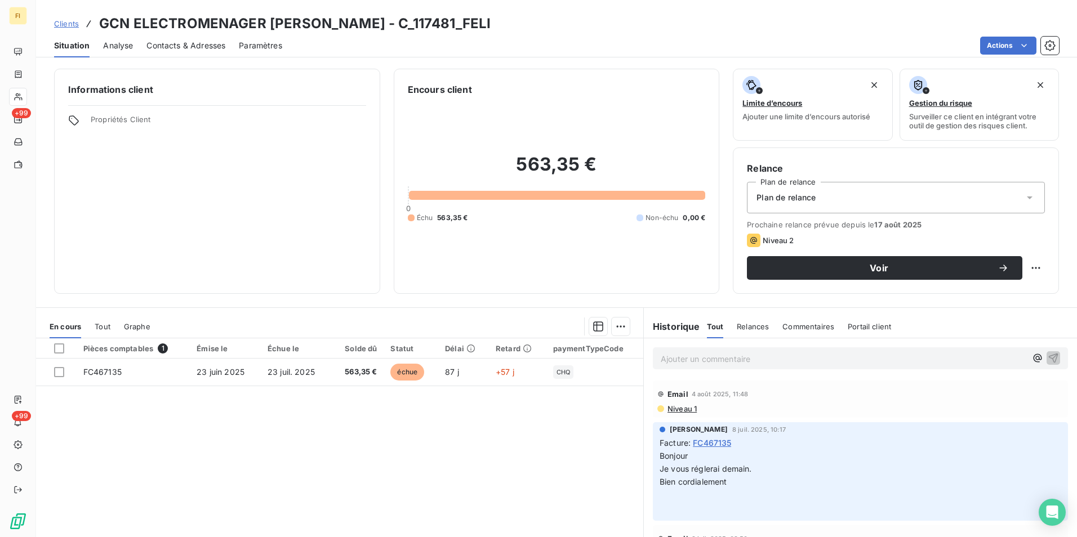
drag, startPoint x: 73, startPoint y: 23, endPoint x: 84, endPoint y: 23, distance: 10.7
click at [73, 23] on span "Clients" at bounding box center [66, 23] width 25 height 9
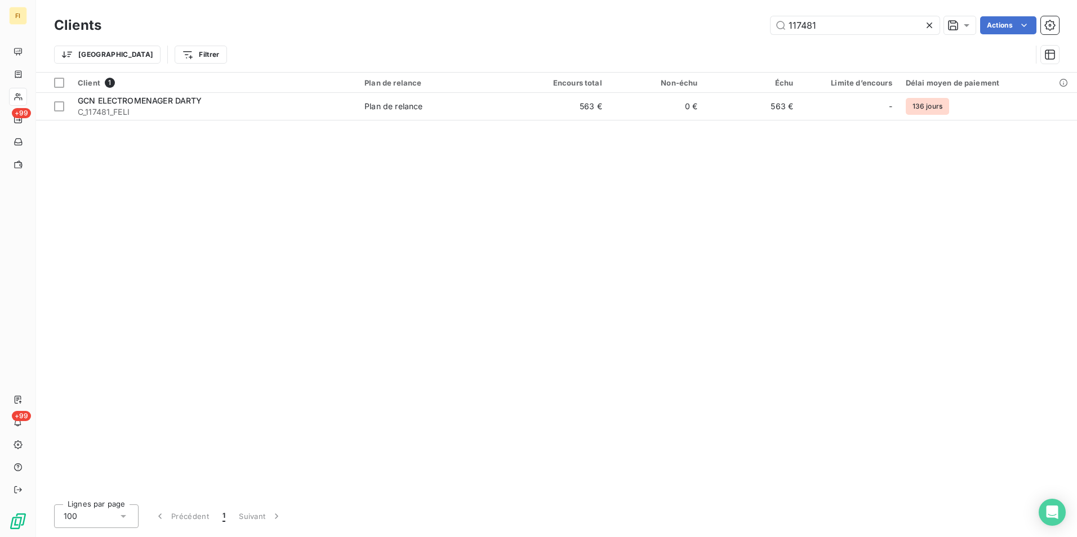
drag, startPoint x: 845, startPoint y: 25, endPoint x: 603, endPoint y: 29, distance: 241.7
click at [692, 25] on div "117481 Actions" at bounding box center [587, 25] width 944 height 18
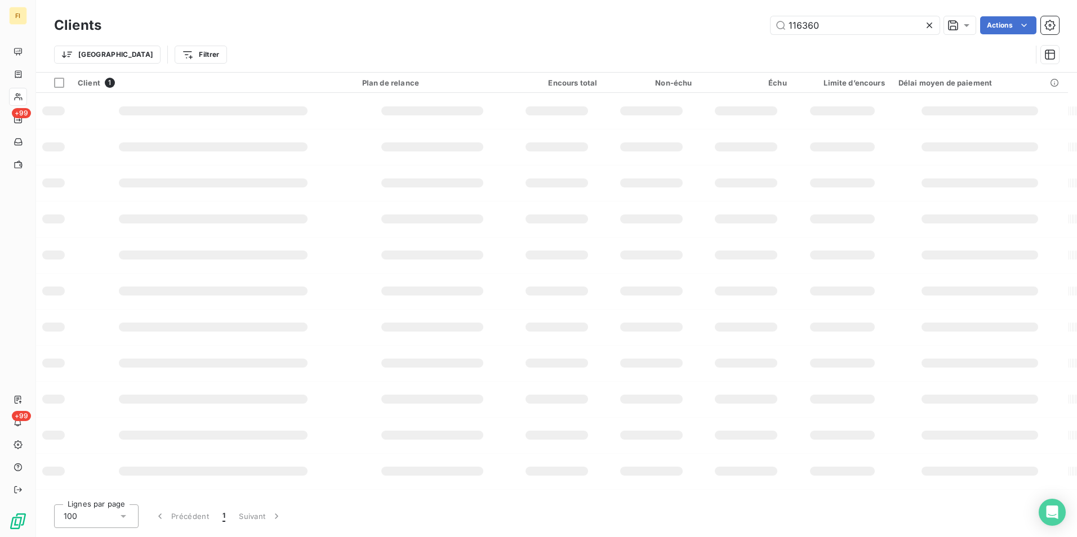
type input "116360"
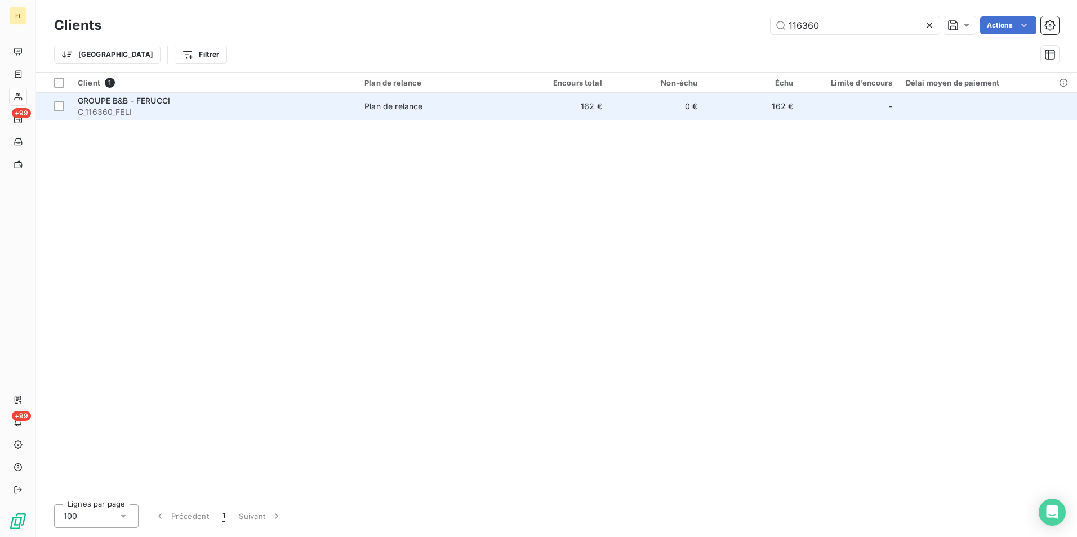
click at [598, 100] on td "162 €" at bounding box center [561, 106] width 96 height 27
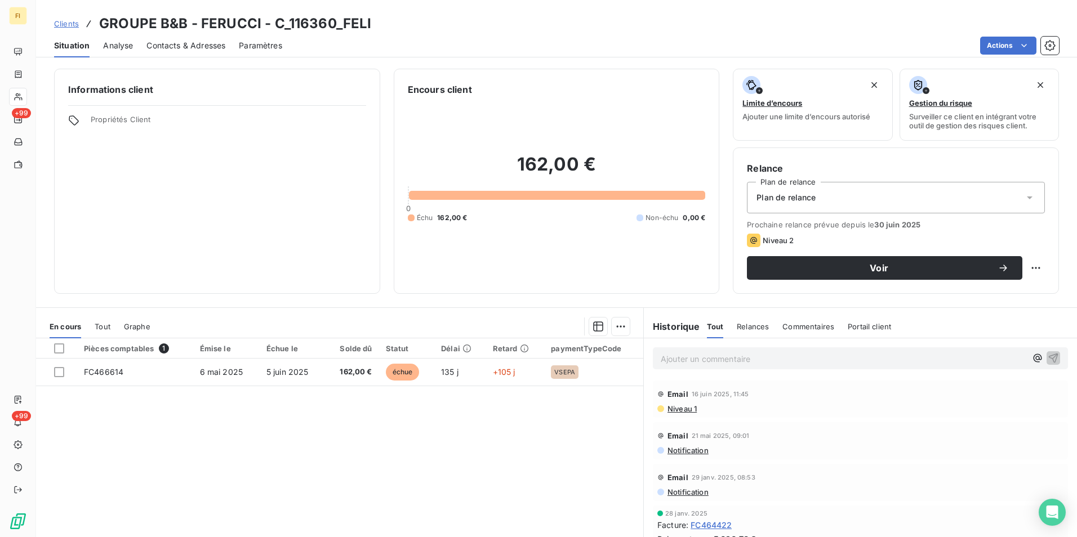
click at [60, 24] on span "Clients" at bounding box center [66, 23] width 25 height 9
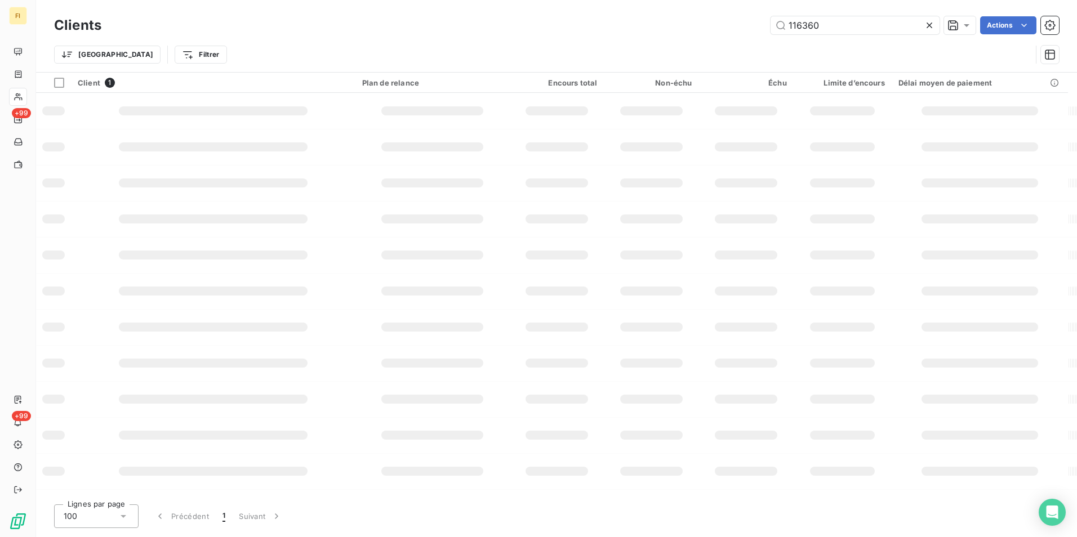
drag, startPoint x: 815, startPoint y: 28, endPoint x: 575, endPoint y: 19, distance: 240.1
click at [594, 23] on div "116360 Actions" at bounding box center [587, 25] width 944 height 18
type input "104045"
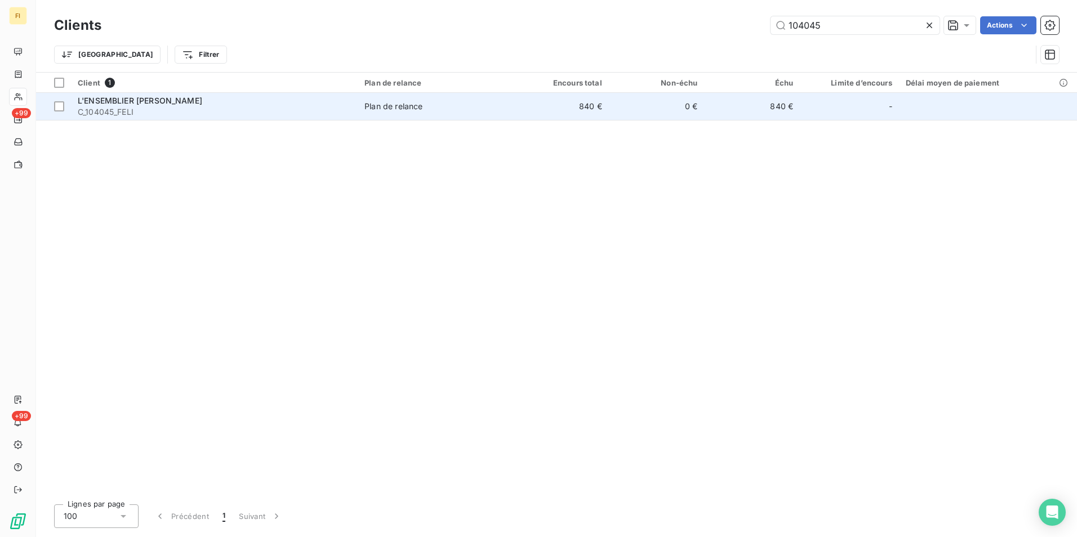
click at [563, 110] on td "840 €" at bounding box center [561, 106] width 96 height 27
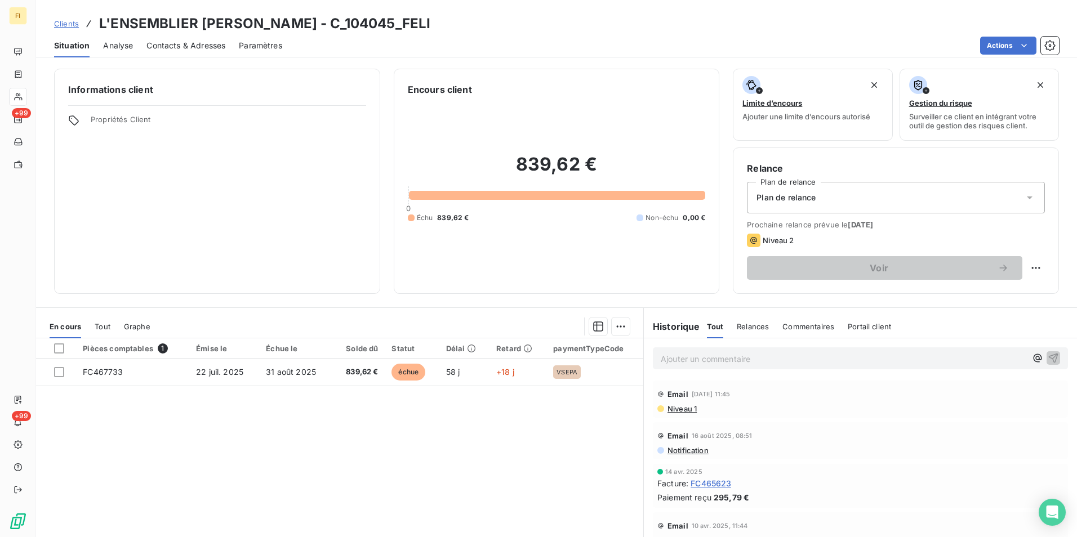
click at [203, 46] on span "Contacts & Adresses" at bounding box center [185, 45] width 79 height 11
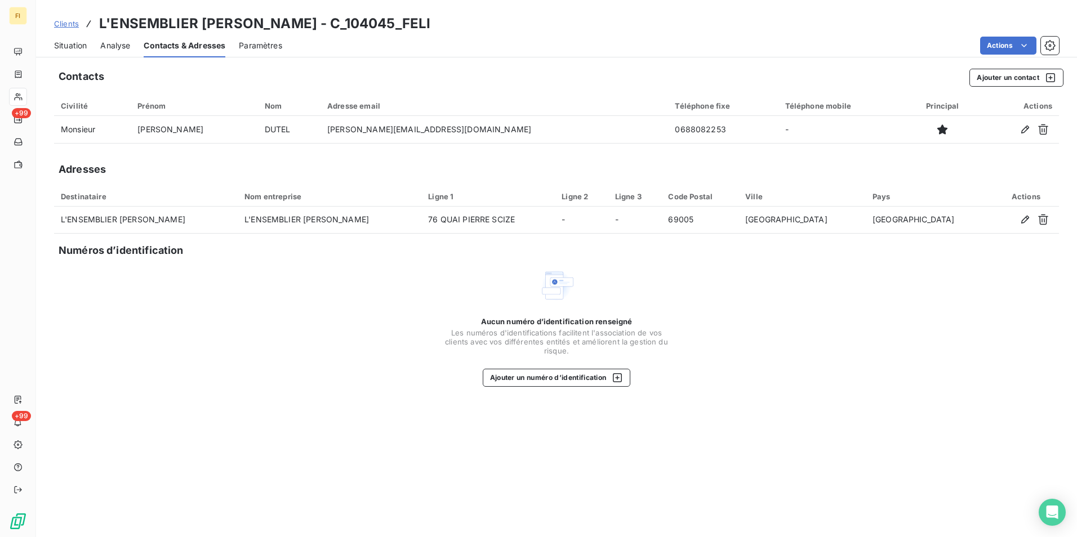
click at [78, 40] on span "Situation" at bounding box center [70, 45] width 33 height 11
